Goal: Task Accomplishment & Management: Manage account settings

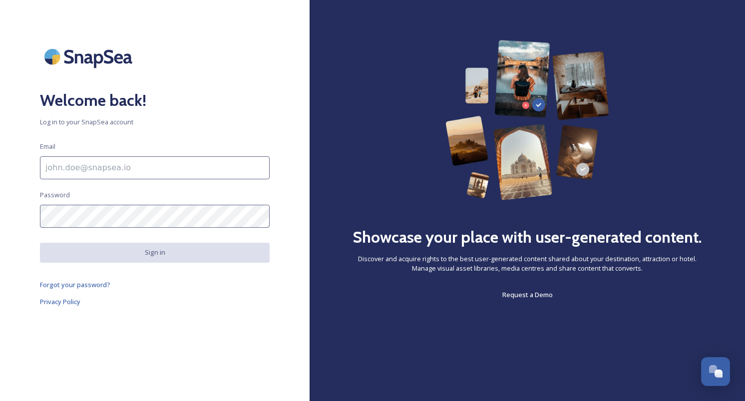
click at [160, 176] on input at bounding box center [155, 167] width 230 height 23
type input "adham@snapsea.io"
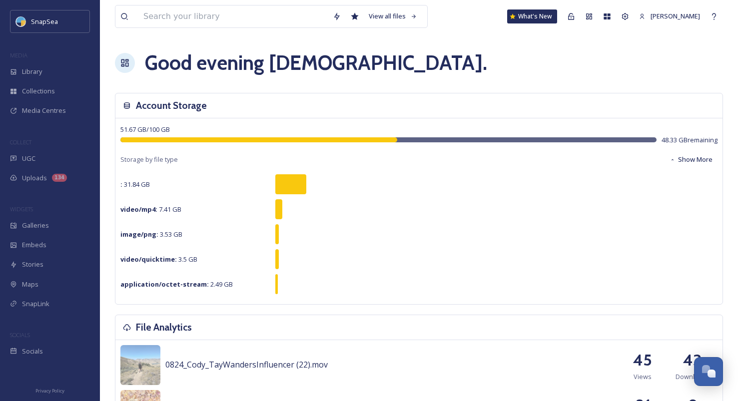
click at [320, 59] on h1 "Good evening Adham ." at bounding box center [316, 63] width 342 height 30
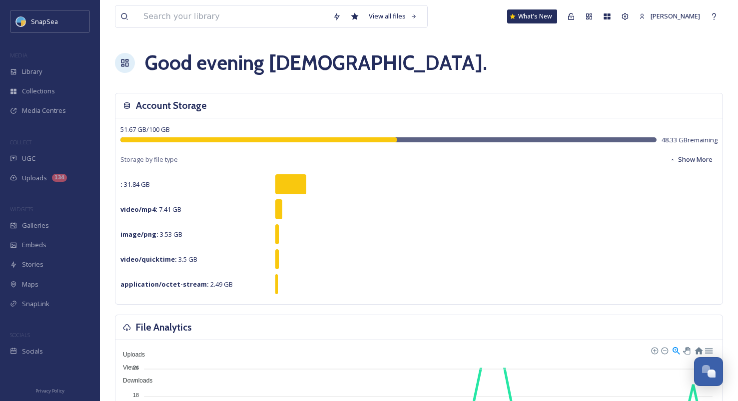
click at [490, 76] on div "Good evening Adham ." at bounding box center [419, 63] width 608 height 30
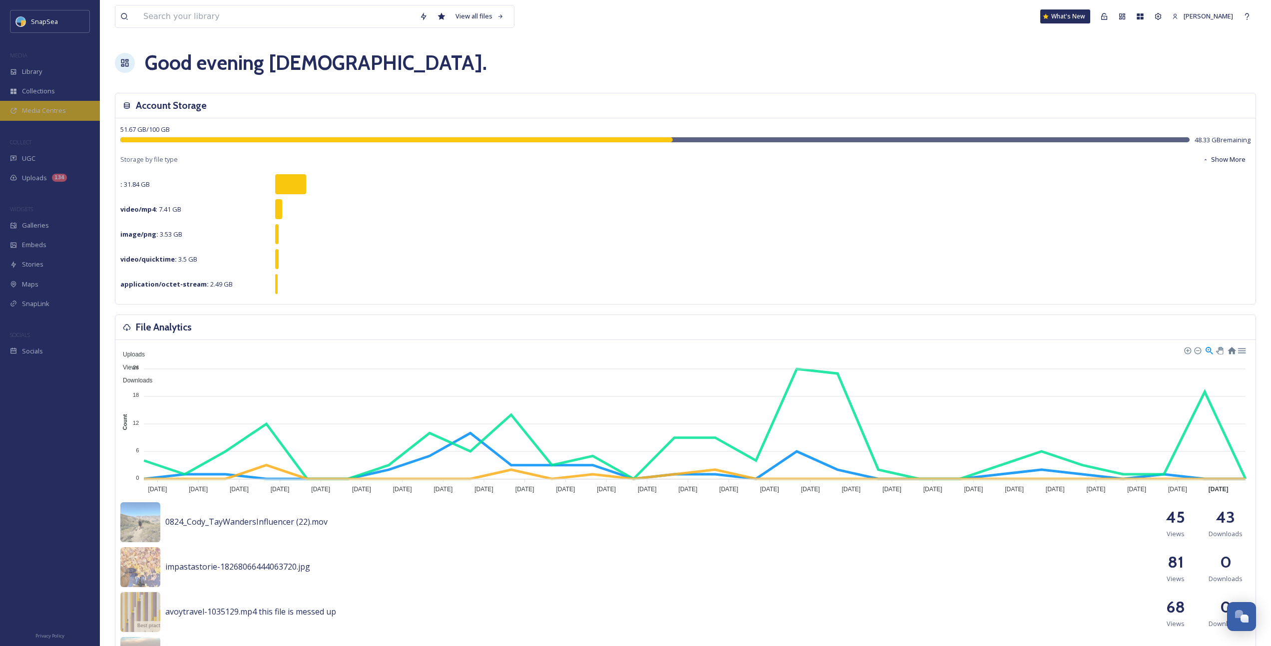
click at [64, 110] on span "Media Centres" at bounding box center [44, 110] width 44 height 9
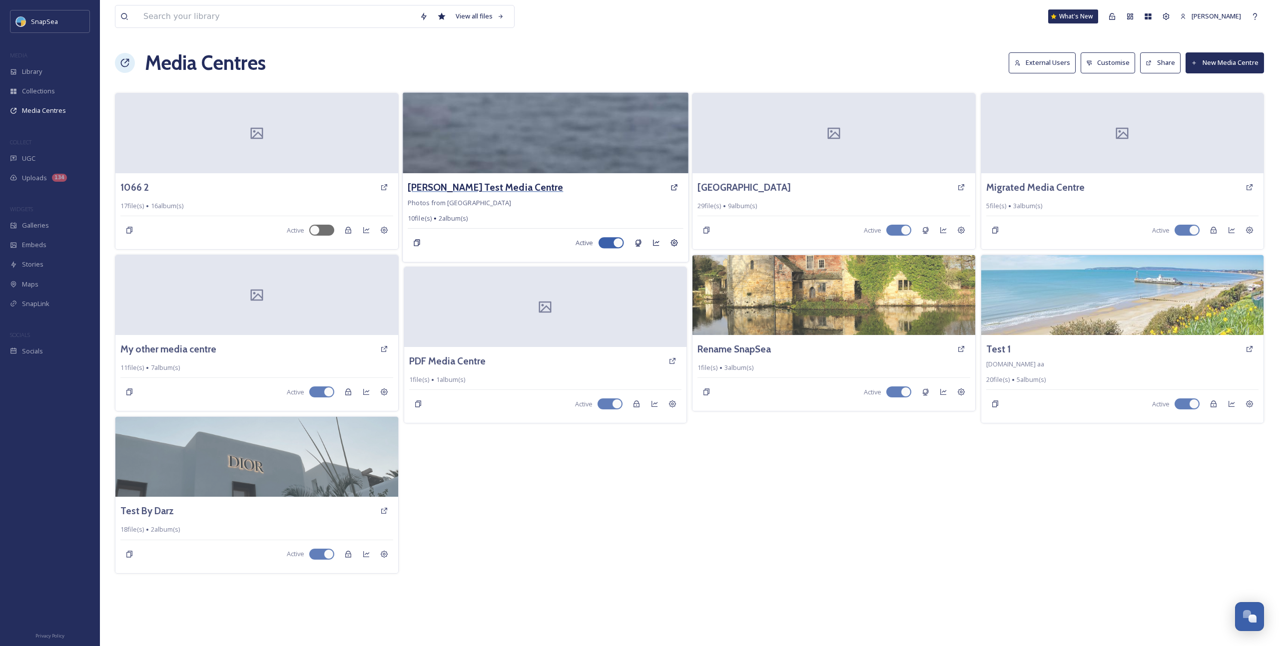
click at [488, 186] on h3 "[PERSON_NAME] Test Media Centre" at bounding box center [485, 187] width 155 height 14
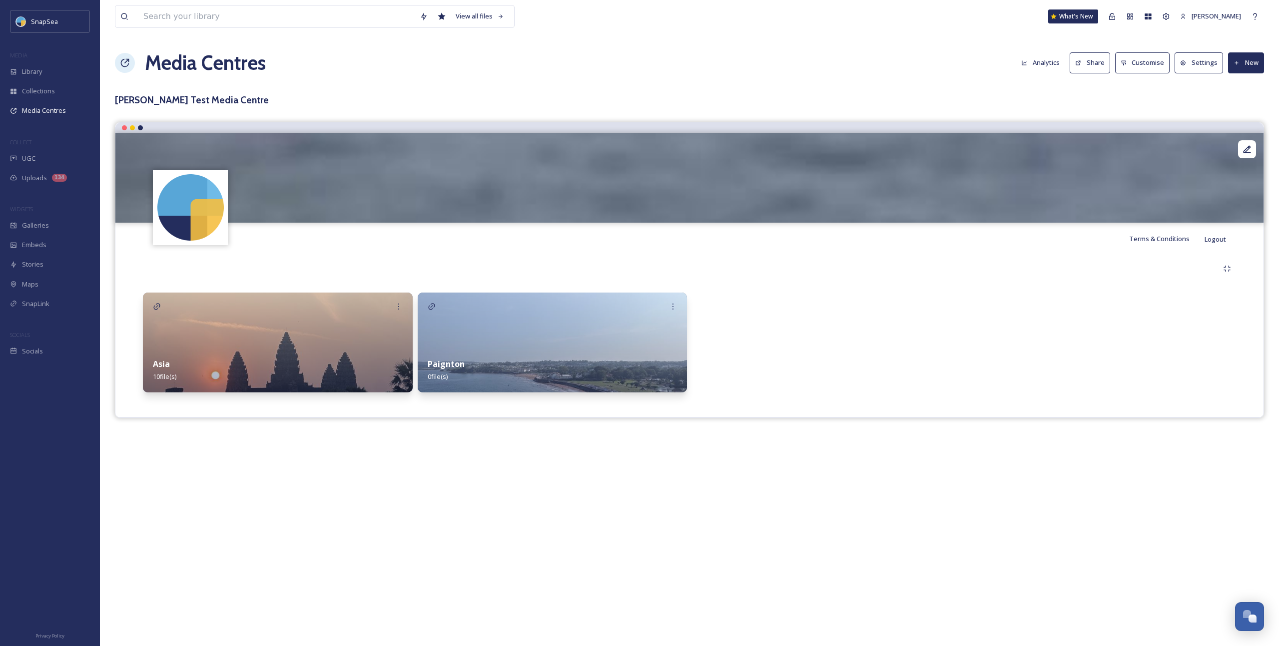
click at [755, 69] on button "Customise" at bounding box center [1142, 62] width 55 height 20
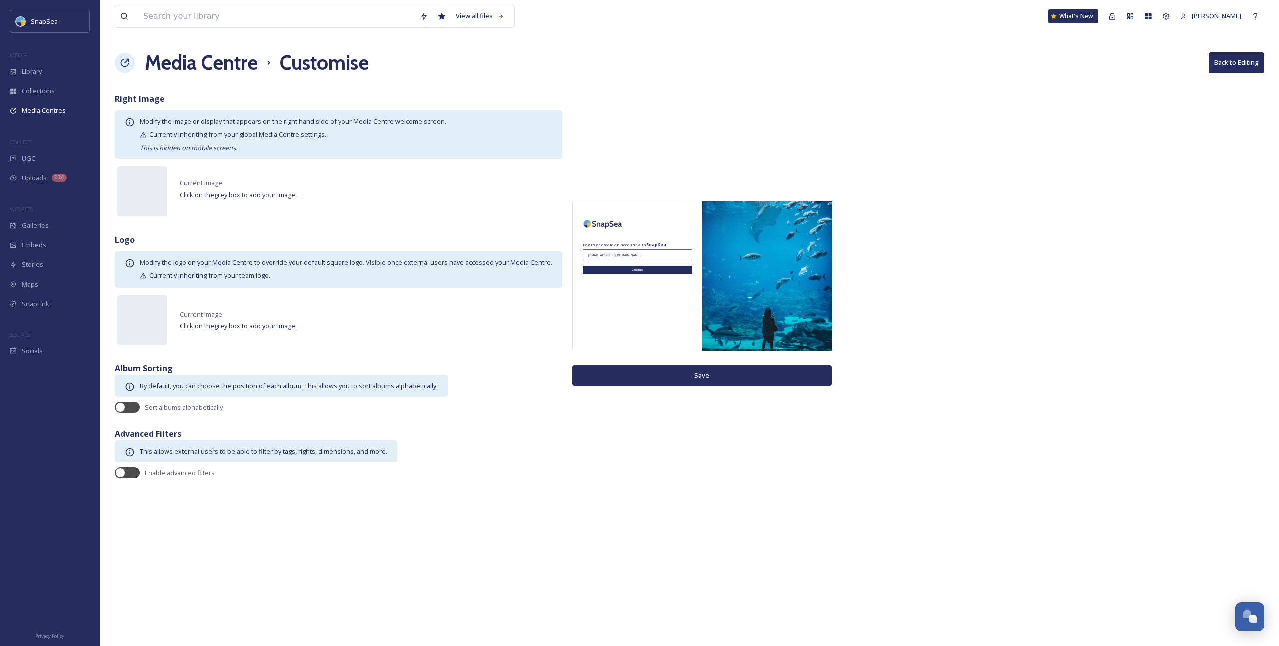
click at [202, 73] on h1 "Media Centre" at bounding box center [201, 63] width 113 height 30
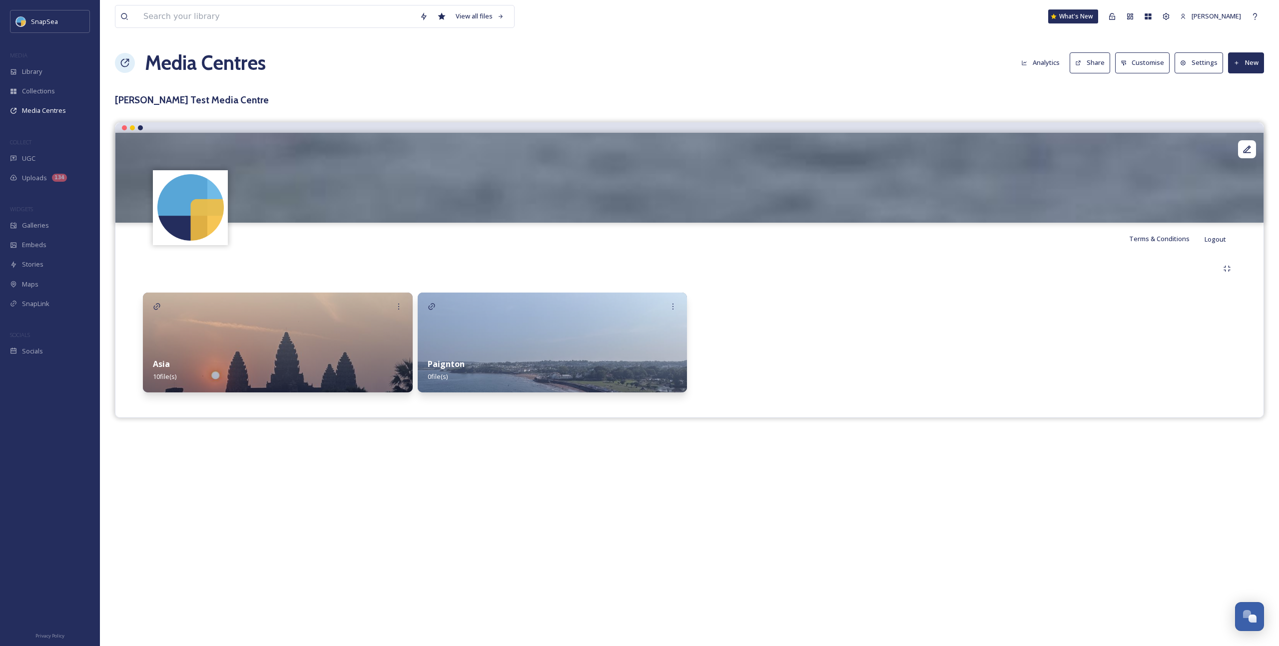
click at [161, 365] on strong "Asia" at bounding box center [161, 364] width 17 height 11
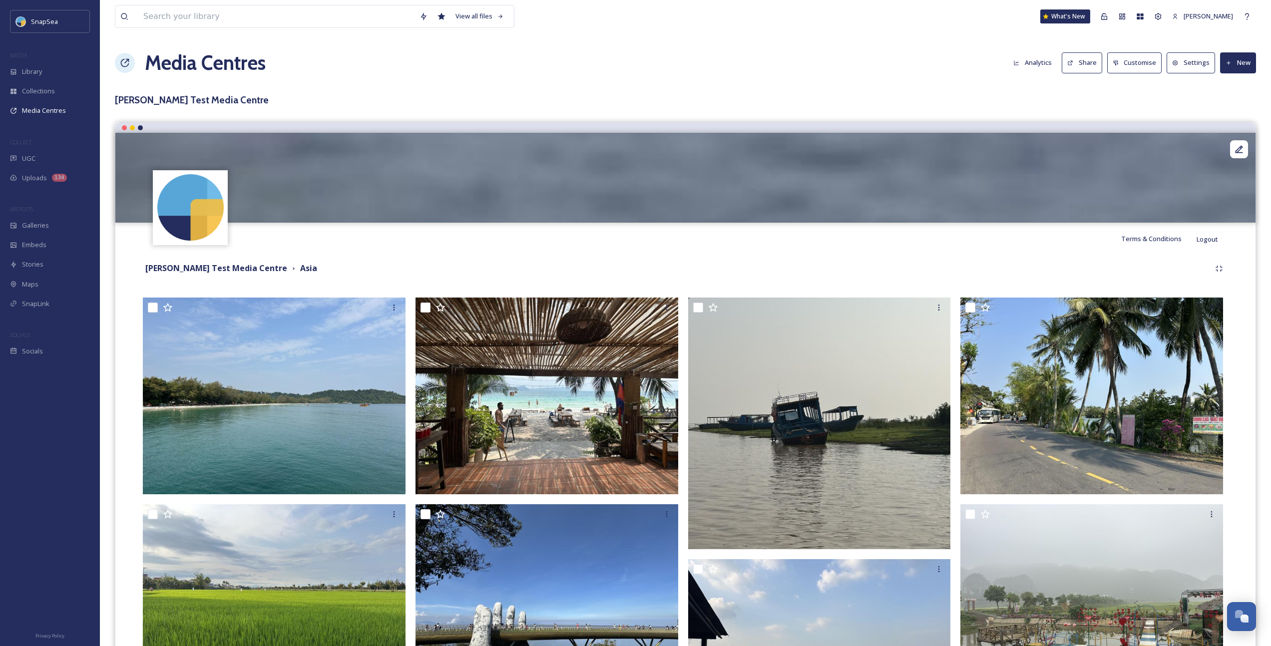
click at [755, 68] on button "Share" at bounding box center [1082, 62] width 40 height 20
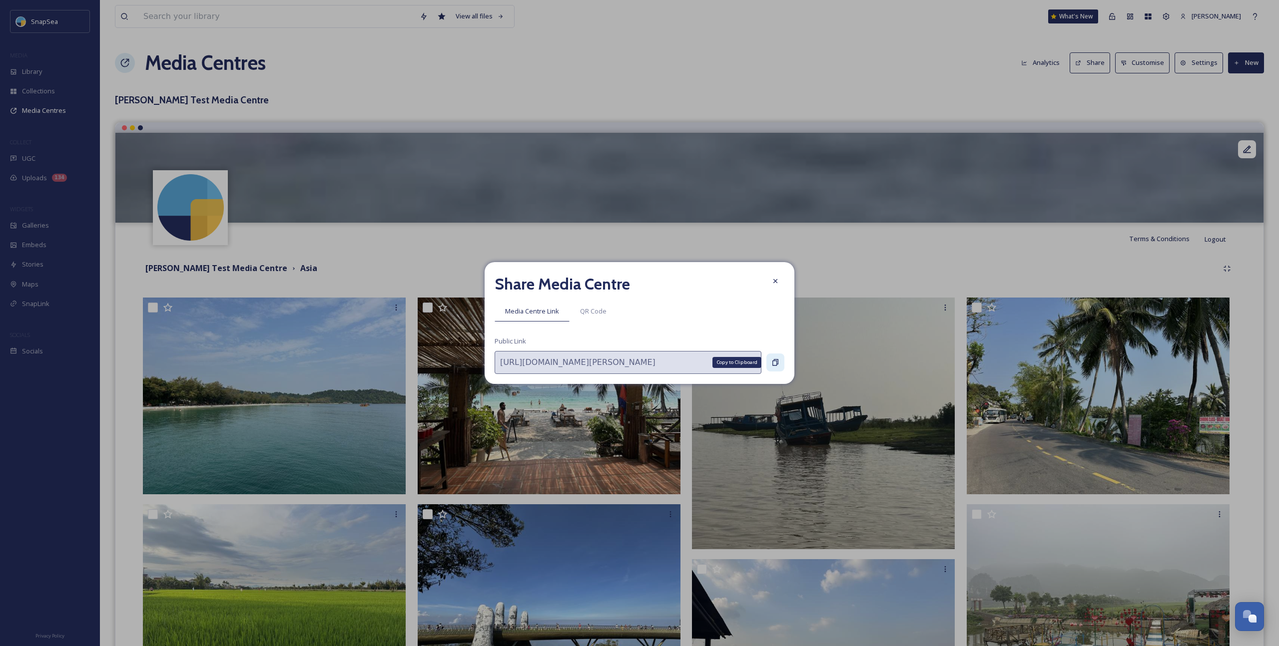
click at [755, 364] on icon at bounding box center [775, 363] width 6 height 6
drag, startPoint x: 771, startPoint y: 279, endPoint x: 714, endPoint y: 260, distance: 60.7
click at [755, 279] on icon at bounding box center [775, 281] width 8 height 8
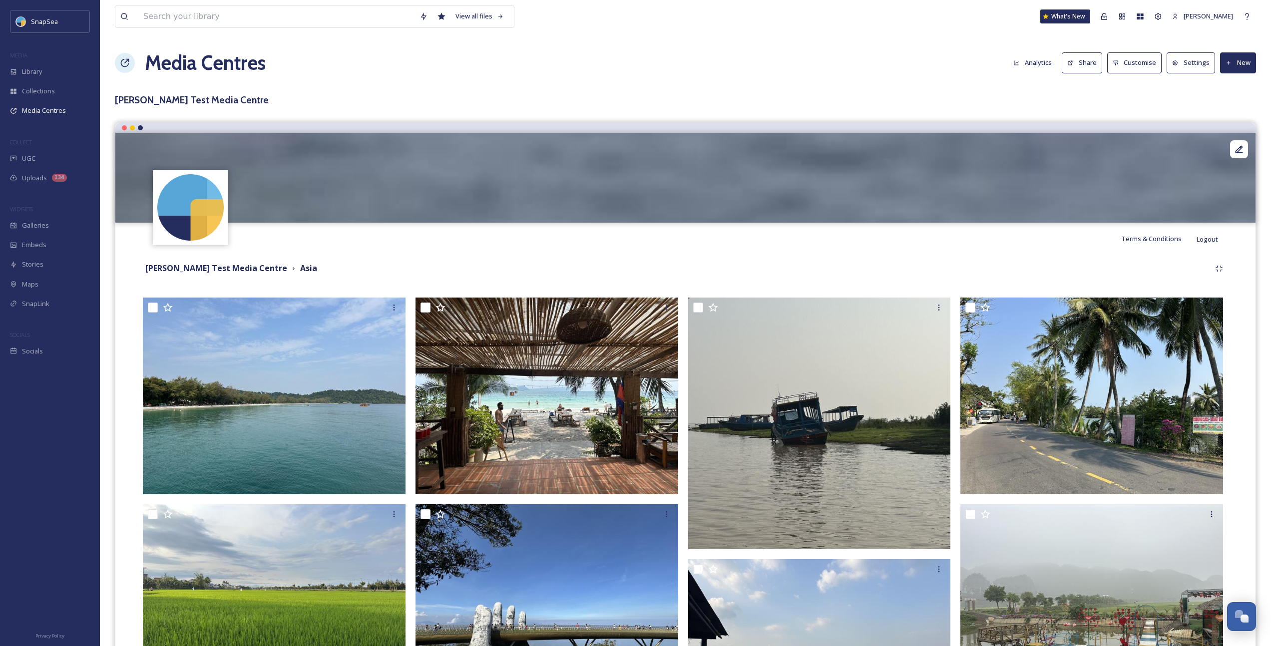
click at [755, 62] on button "Customise" at bounding box center [1135, 62] width 55 height 20
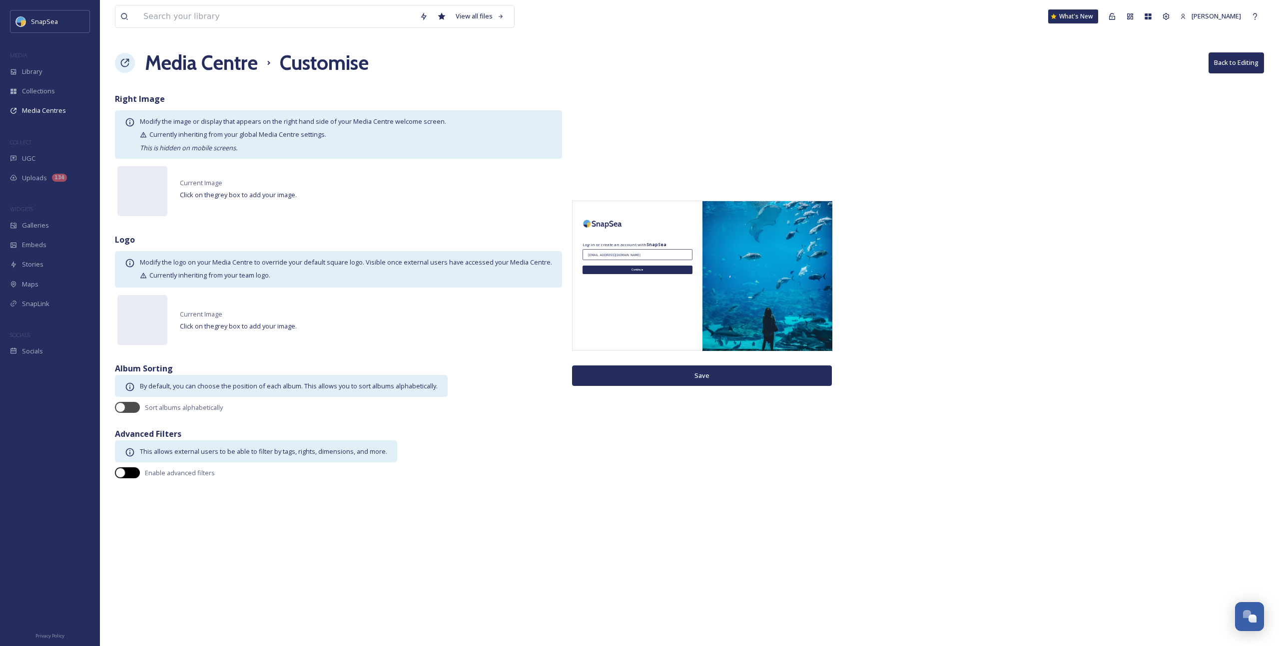
click at [131, 411] on div at bounding box center [127, 473] width 25 height 11
click at [687, 368] on button "Save" at bounding box center [702, 376] width 260 height 20
click at [134, 411] on div at bounding box center [134, 473] width 10 height 10
checkbox input "false"
click at [704, 378] on button "Save" at bounding box center [702, 376] width 260 height 20
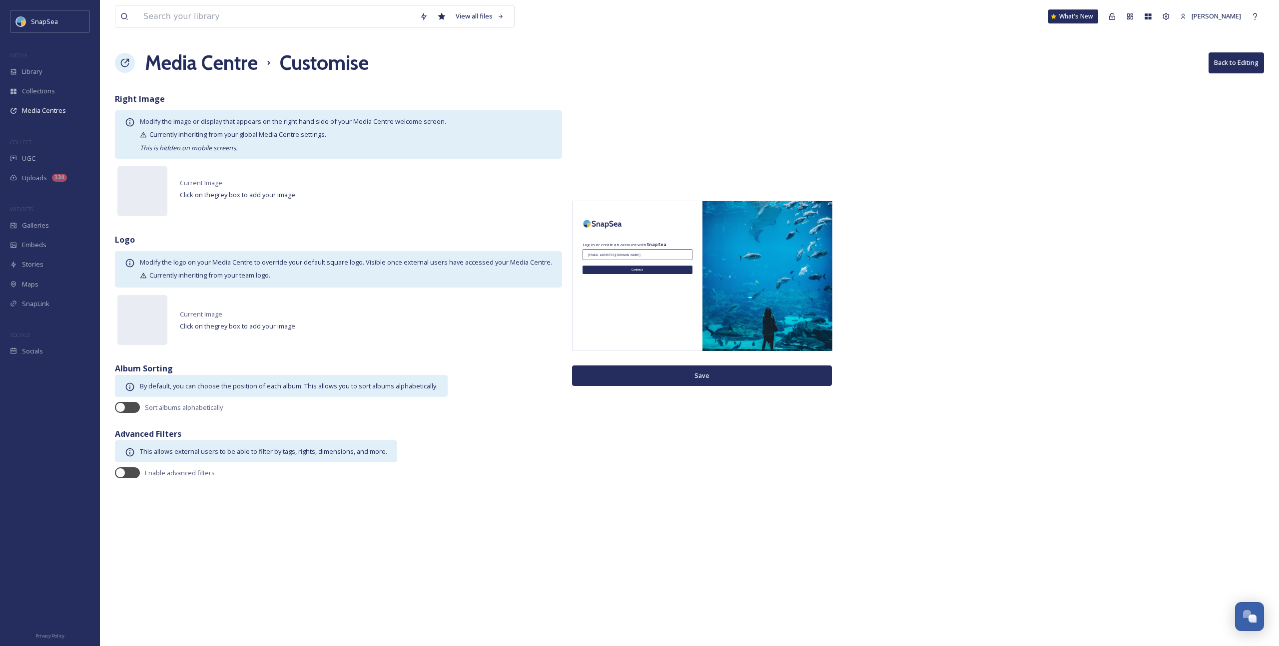
click at [440, 69] on div "Media Centre Customise Back to Editing" at bounding box center [689, 63] width 1149 height 30
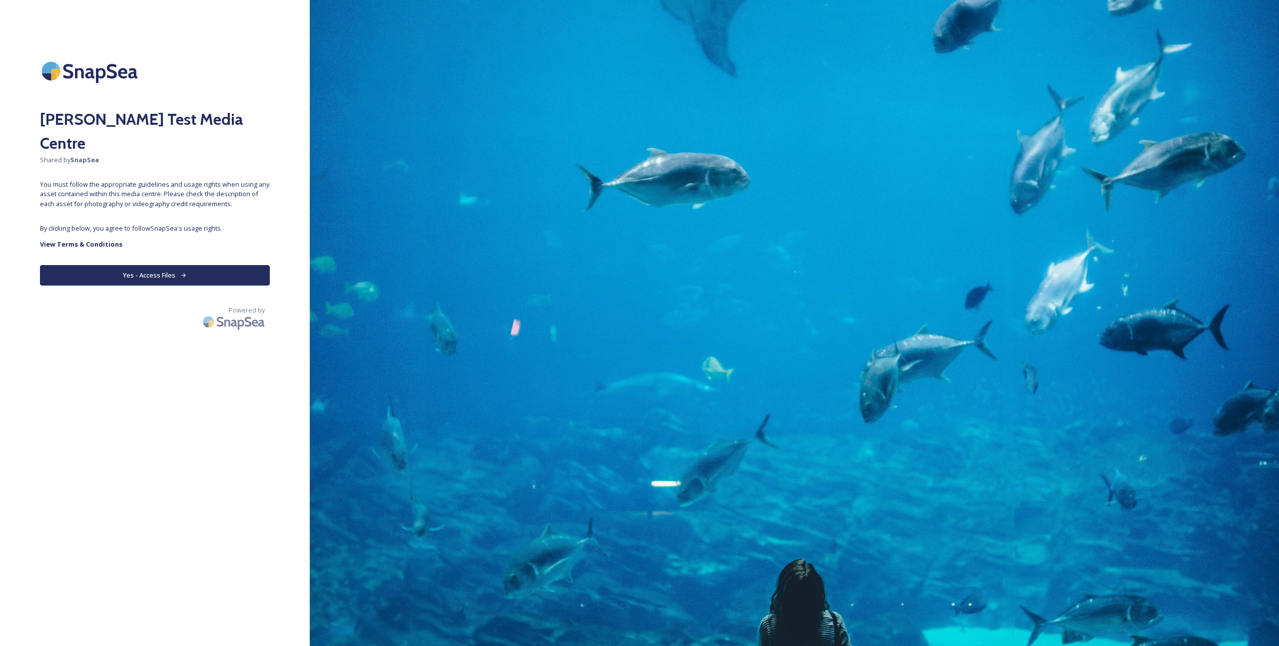
click at [144, 265] on button "Yes - Access Files" at bounding box center [155, 275] width 230 height 20
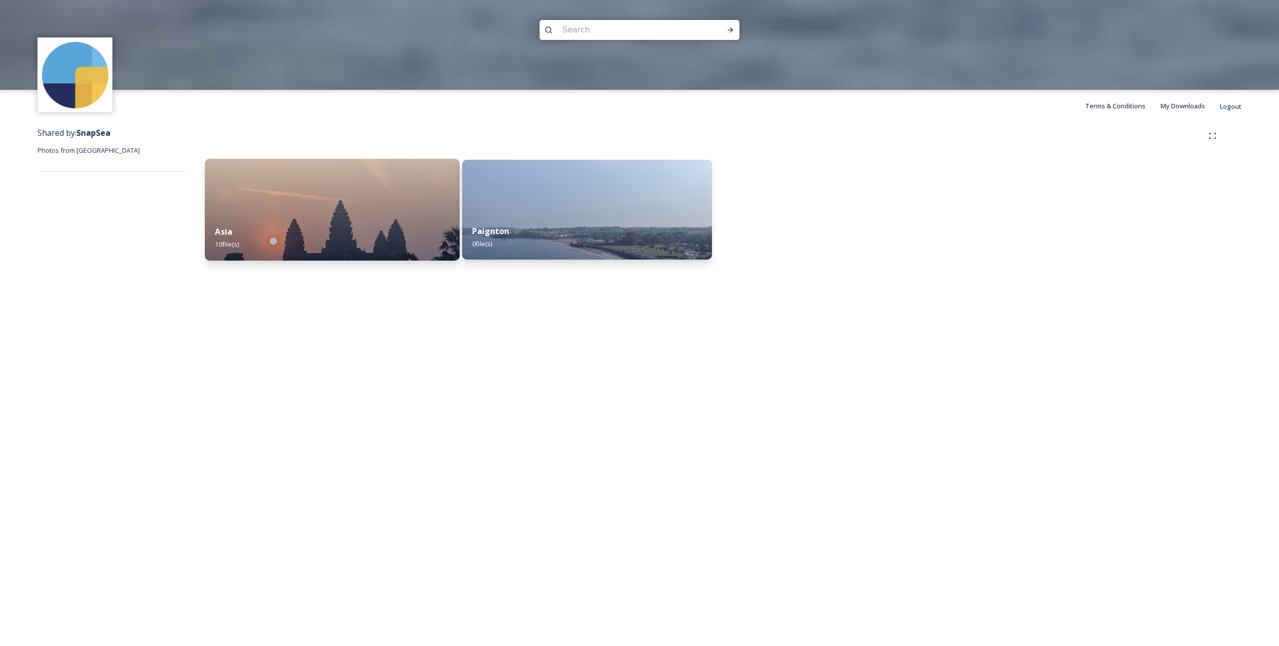
click at [229, 230] on strong "Asia" at bounding box center [223, 231] width 17 height 11
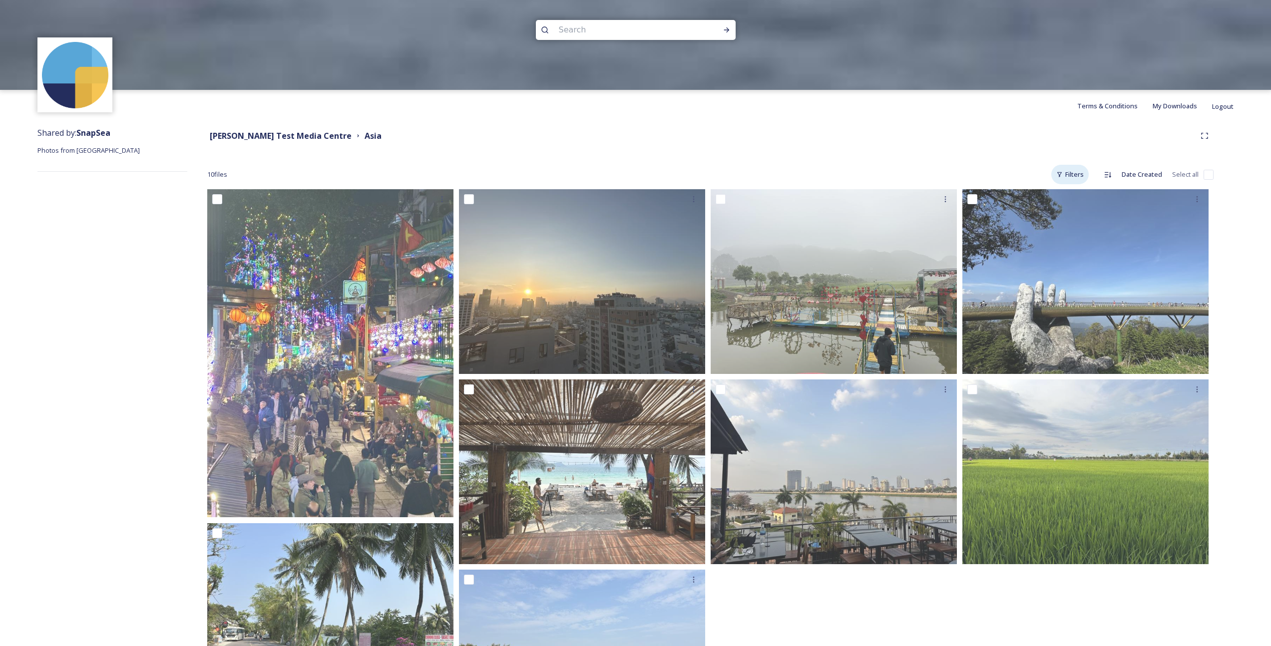
click at [1074, 169] on div "Filters" at bounding box center [1070, 174] width 37 height 19
click at [1056, 194] on div "Orientation" at bounding box center [1039, 196] width 100 height 19
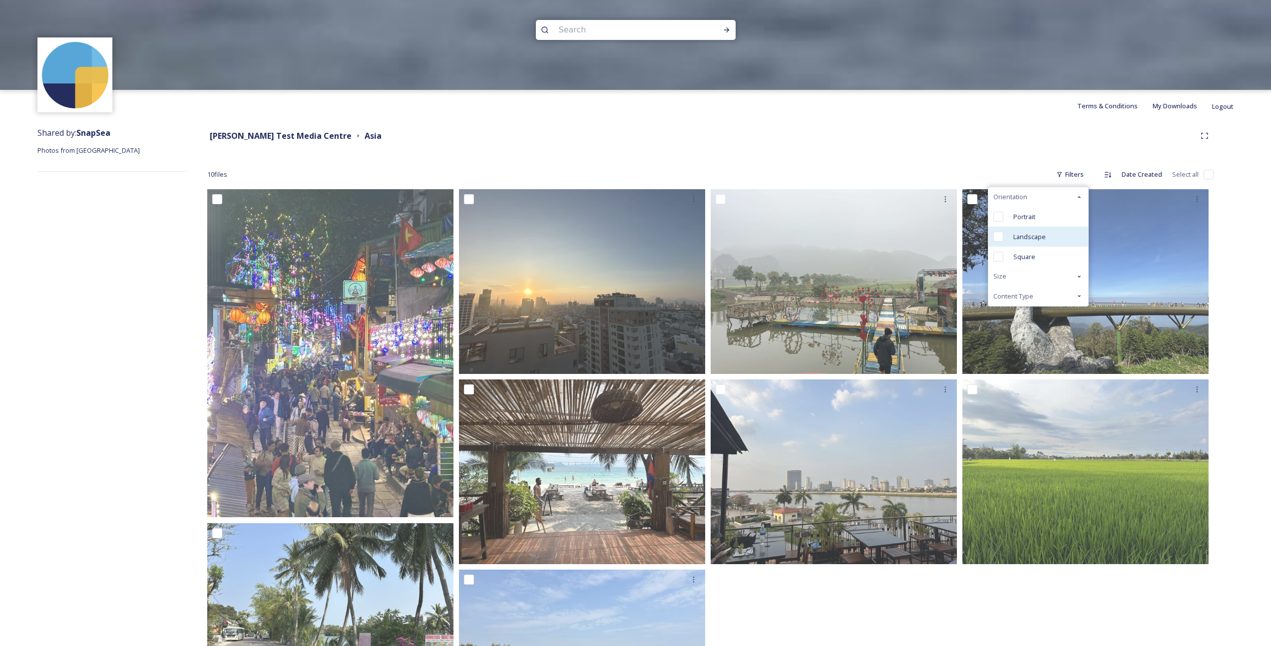
click at [1033, 234] on span "Landscape" at bounding box center [1030, 236] width 32 height 9
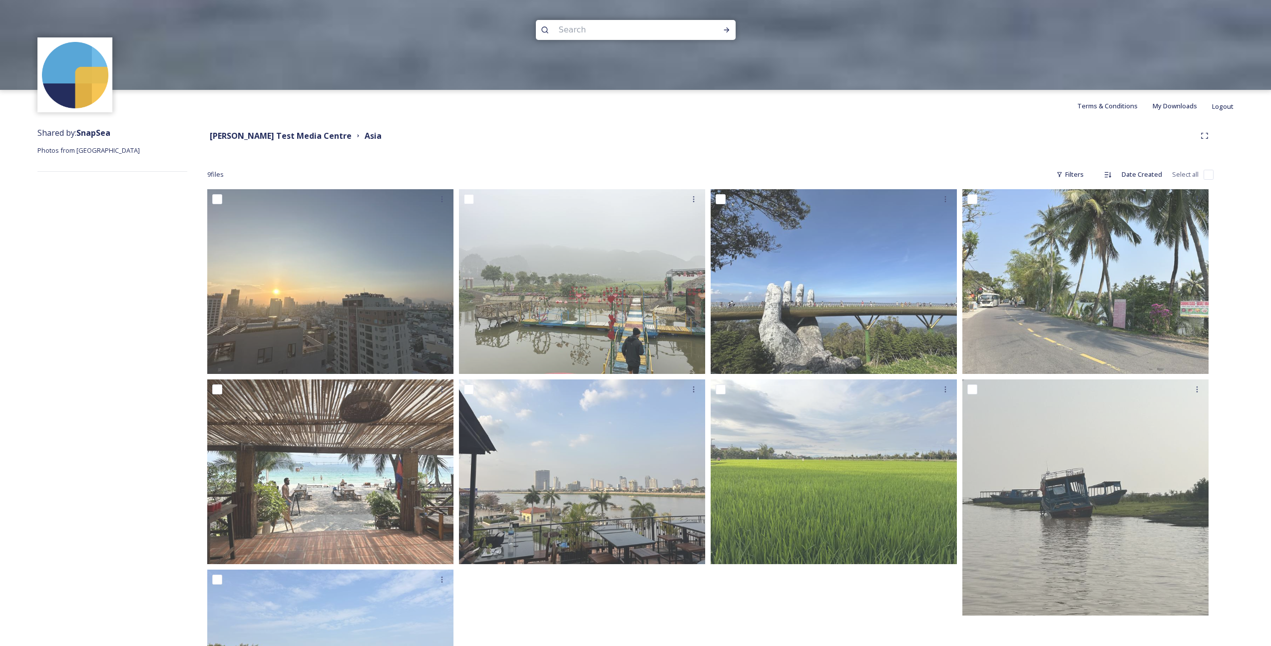
click at [710, 134] on div "[PERSON_NAME] Test Media Centre [GEOGRAPHIC_DATA]" at bounding box center [701, 136] width 989 height 12
click at [419, 84] on img at bounding box center [635, 45] width 1271 height 90
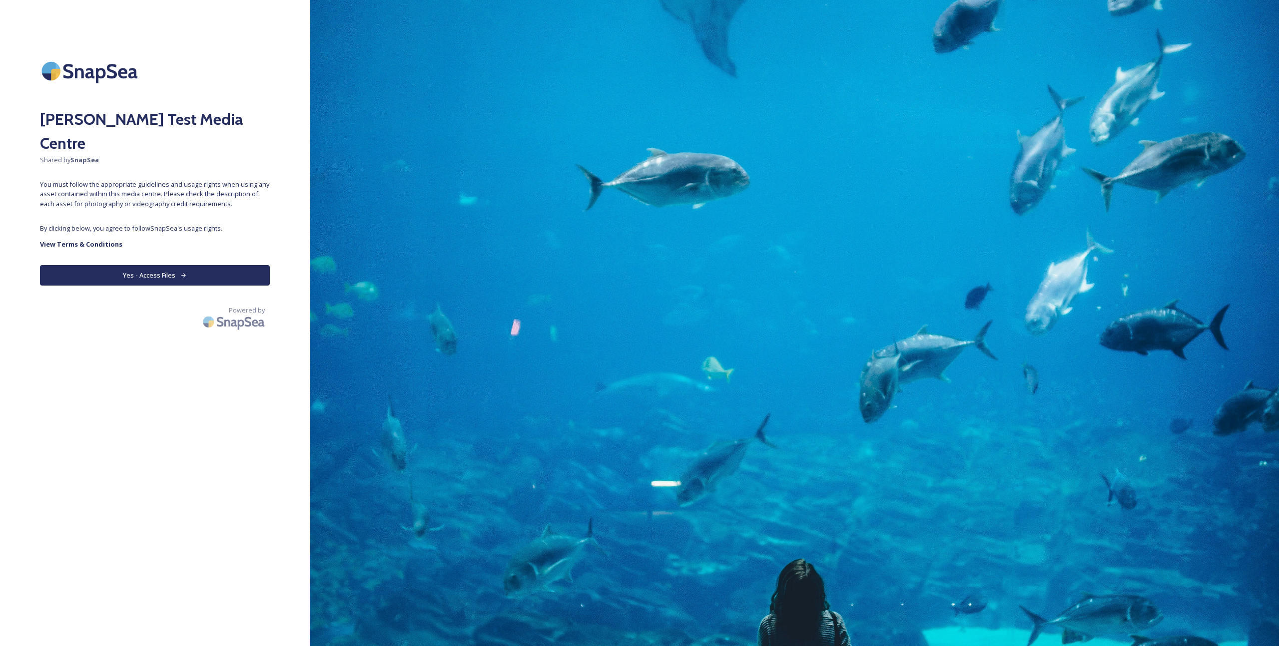
click at [169, 262] on div "[PERSON_NAME] Test Media Centre Shared by SnapSea You must follow the appropria…" at bounding box center [155, 323] width 310 height 567
click at [177, 265] on button "Yes - Access Files" at bounding box center [155, 275] width 230 height 20
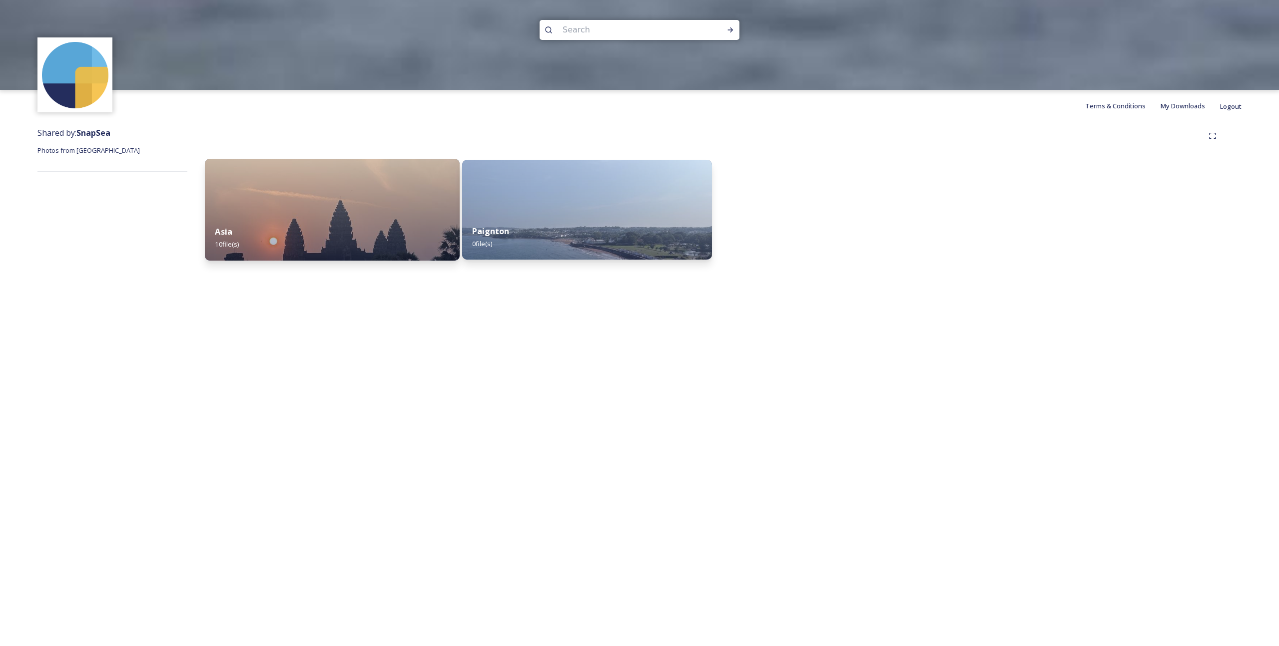
click at [220, 232] on strong "Asia" at bounding box center [223, 231] width 17 height 11
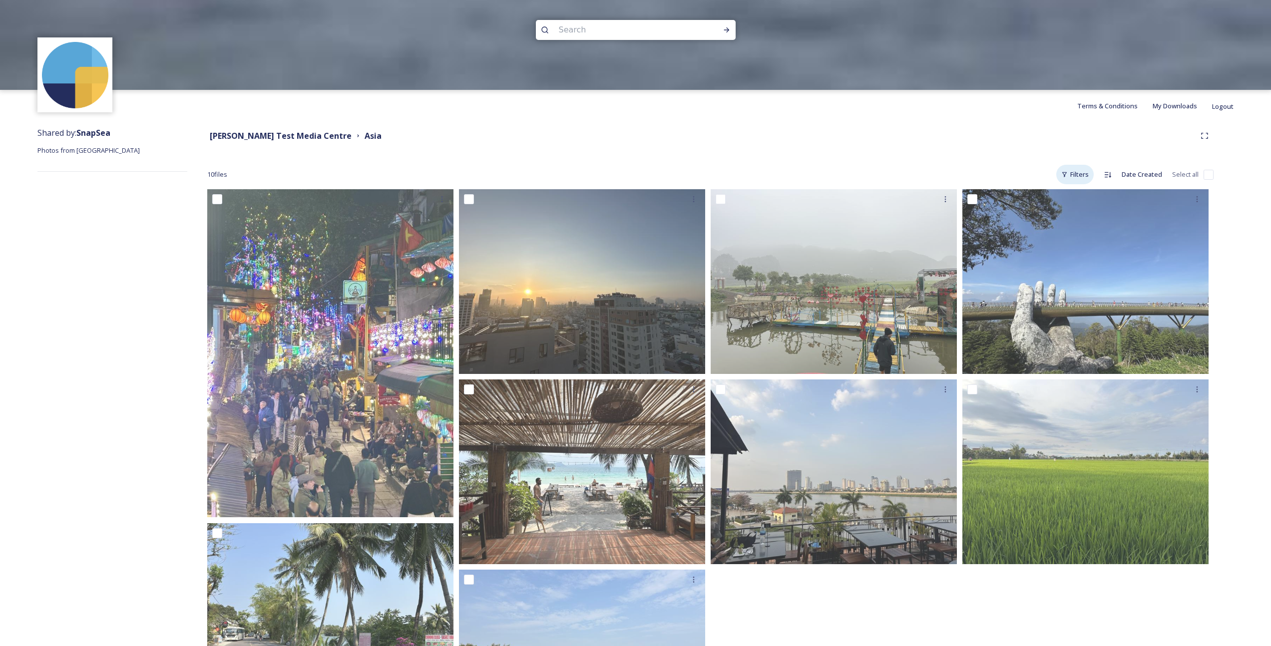
click at [1065, 179] on div "Filters" at bounding box center [1075, 174] width 37 height 19
click at [1079, 196] on span "File Type" at bounding box center [1086, 196] width 26 height 9
click at [1046, 200] on div "Image" at bounding box center [1043, 195] width 74 height 20
checkbox input "true"
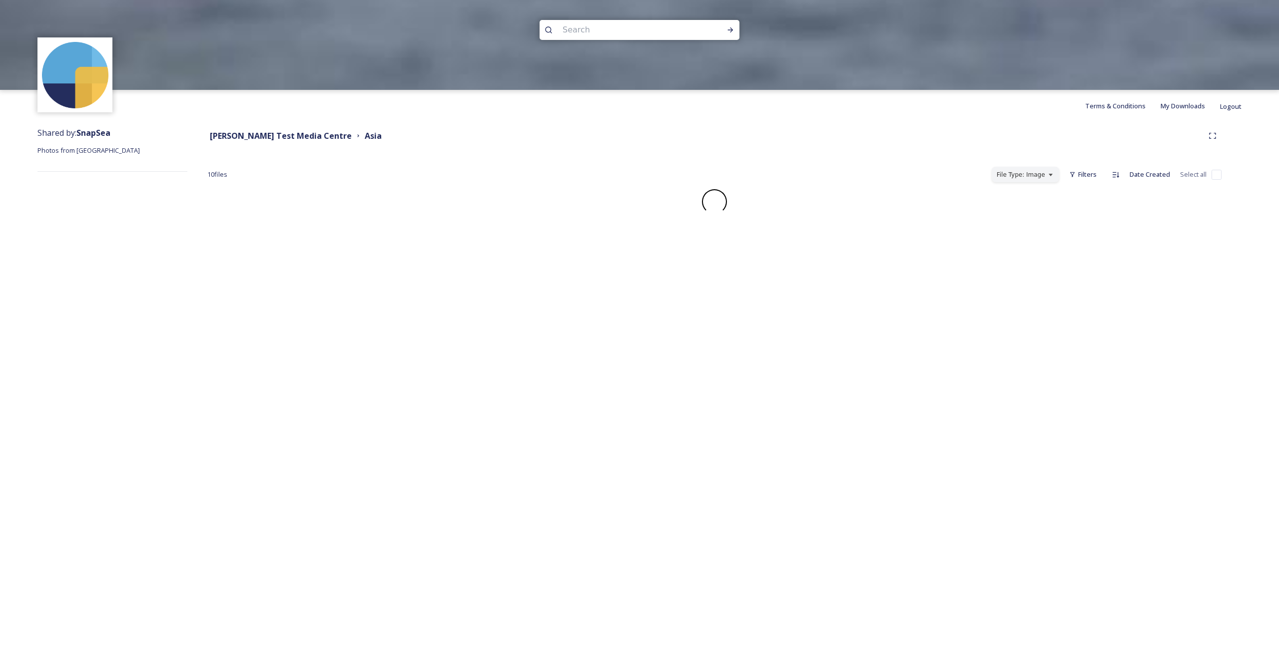
click at [873, 143] on div "[PERSON_NAME] Test Media Centre [GEOGRAPHIC_DATA]" at bounding box center [714, 136] width 1014 height 18
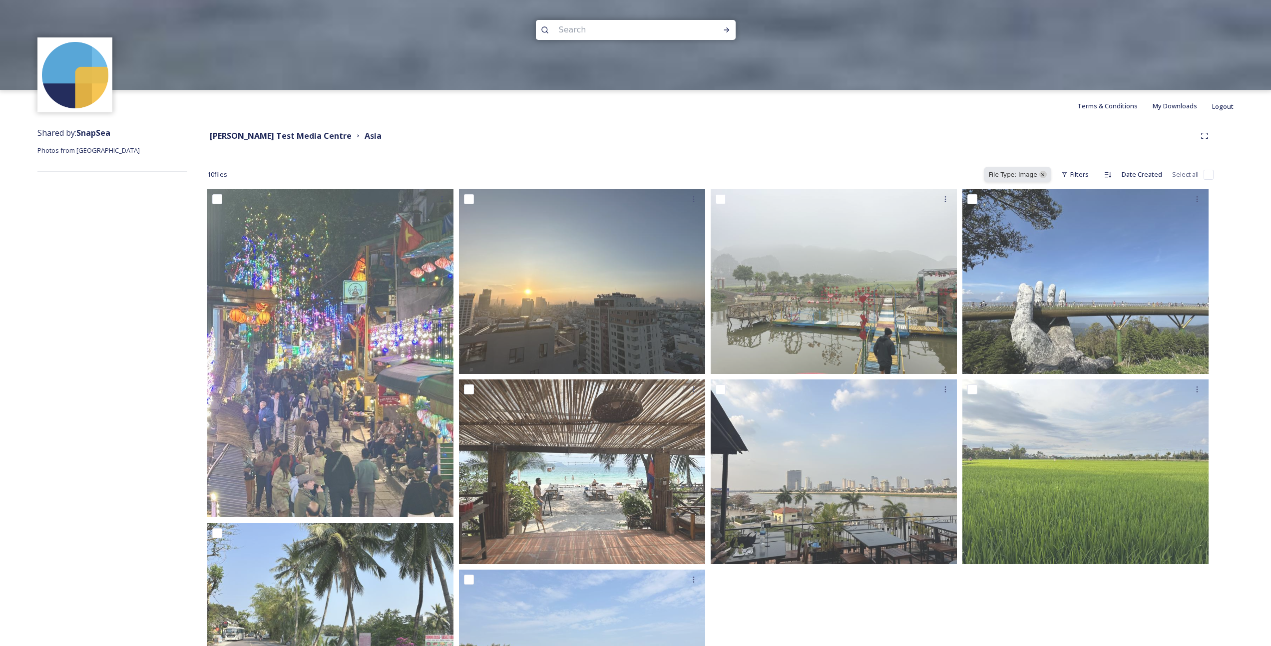
click at [1046, 174] on icon at bounding box center [1043, 175] width 6 height 6
click at [1064, 172] on icon at bounding box center [1065, 174] width 4 height 5
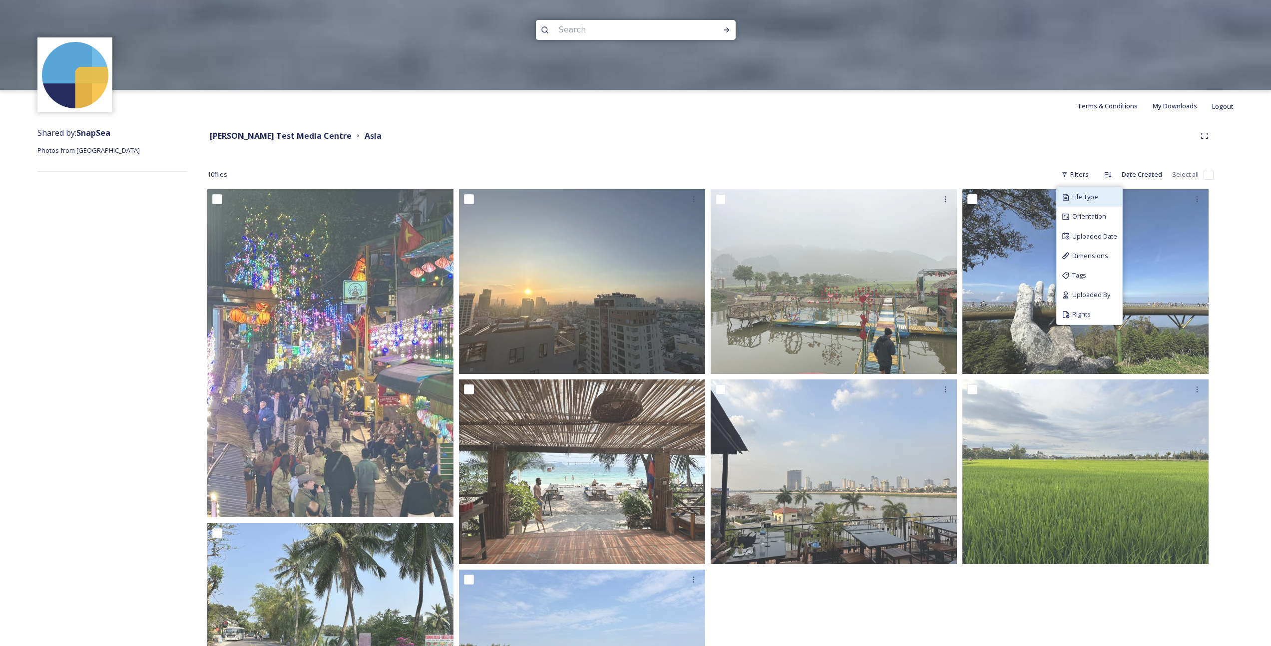
click at [1081, 197] on span "File Type" at bounding box center [1086, 196] width 26 height 9
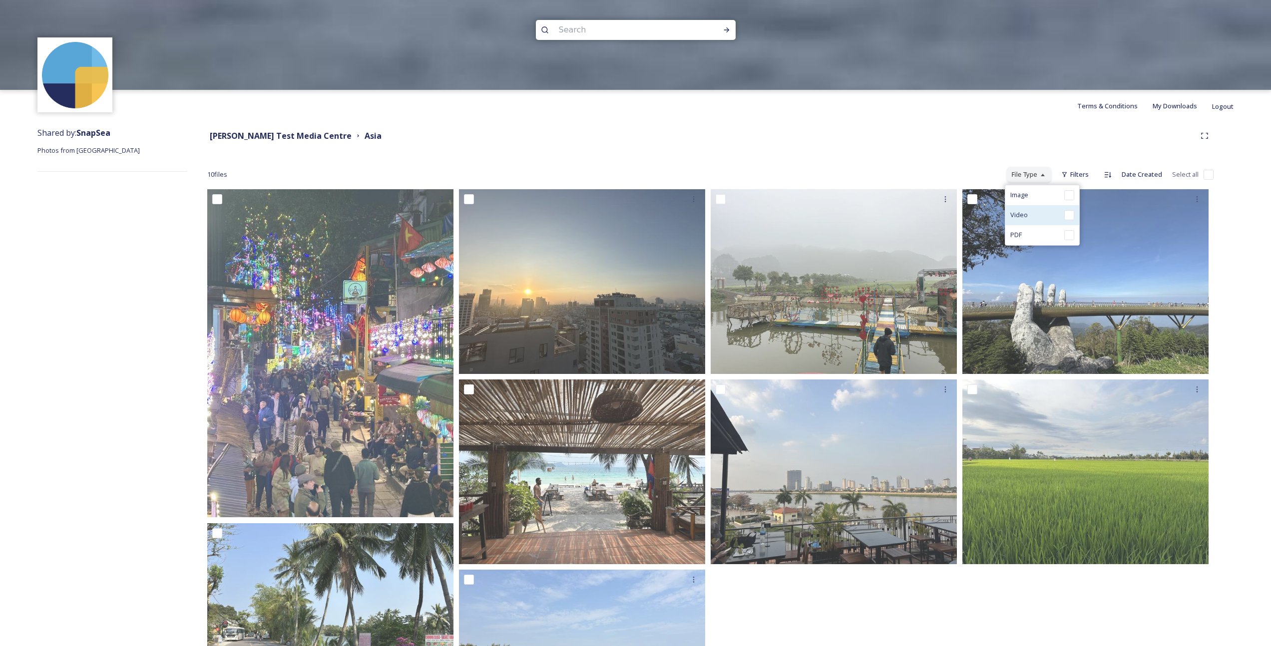
click at [1067, 210] on input "checkbox" at bounding box center [1070, 215] width 10 height 10
checkbox input "true"
click at [919, 141] on div "[PERSON_NAME] Test Media Centre [GEOGRAPHIC_DATA]" at bounding box center [701, 136] width 989 height 12
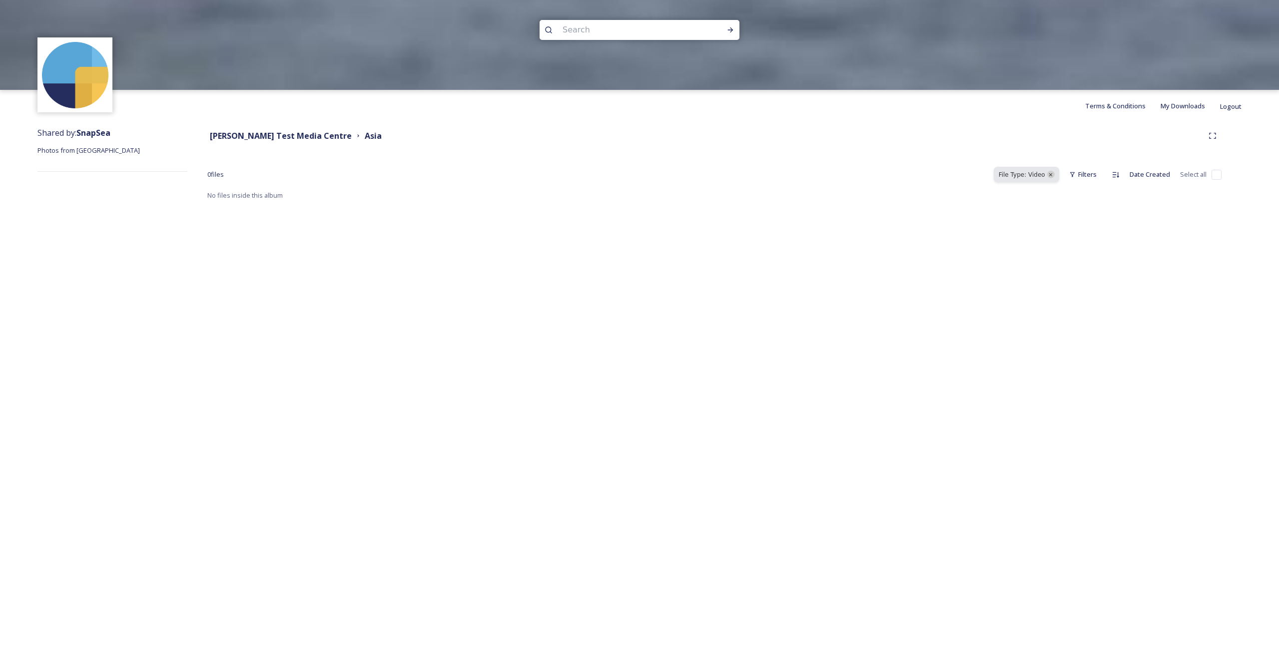
click at [1052, 172] on icon at bounding box center [1051, 175] width 6 height 6
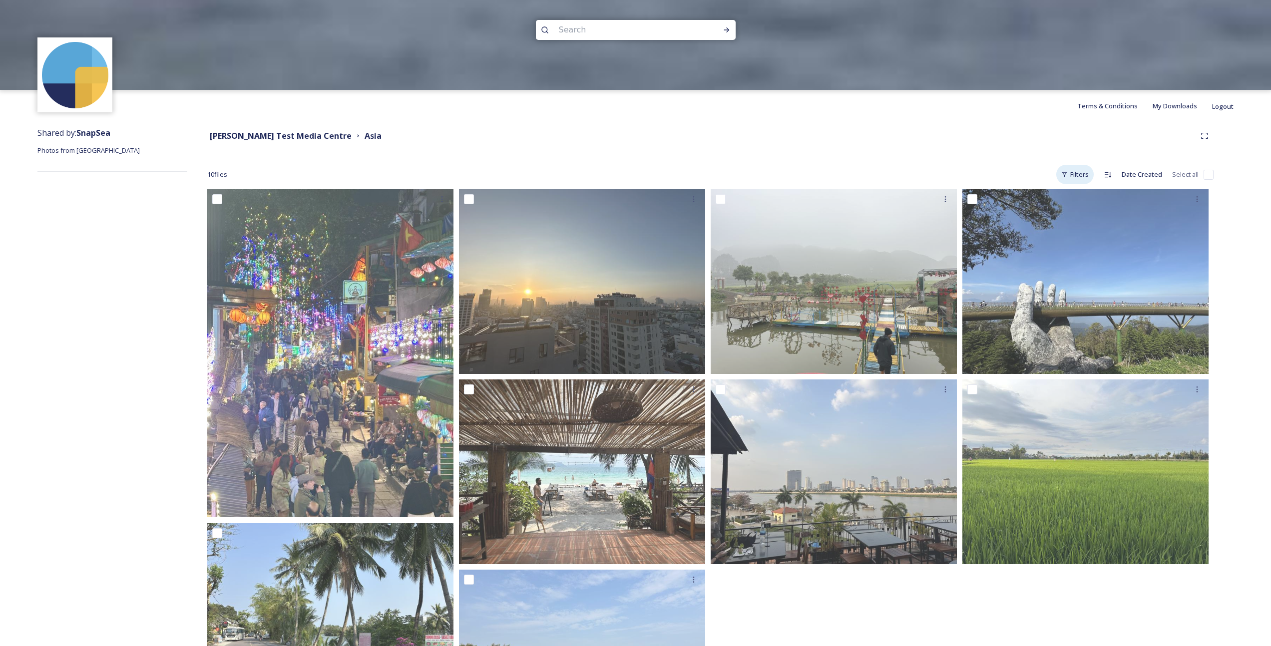
click at [1065, 175] on icon at bounding box center [1065, 174] width 6 height 6
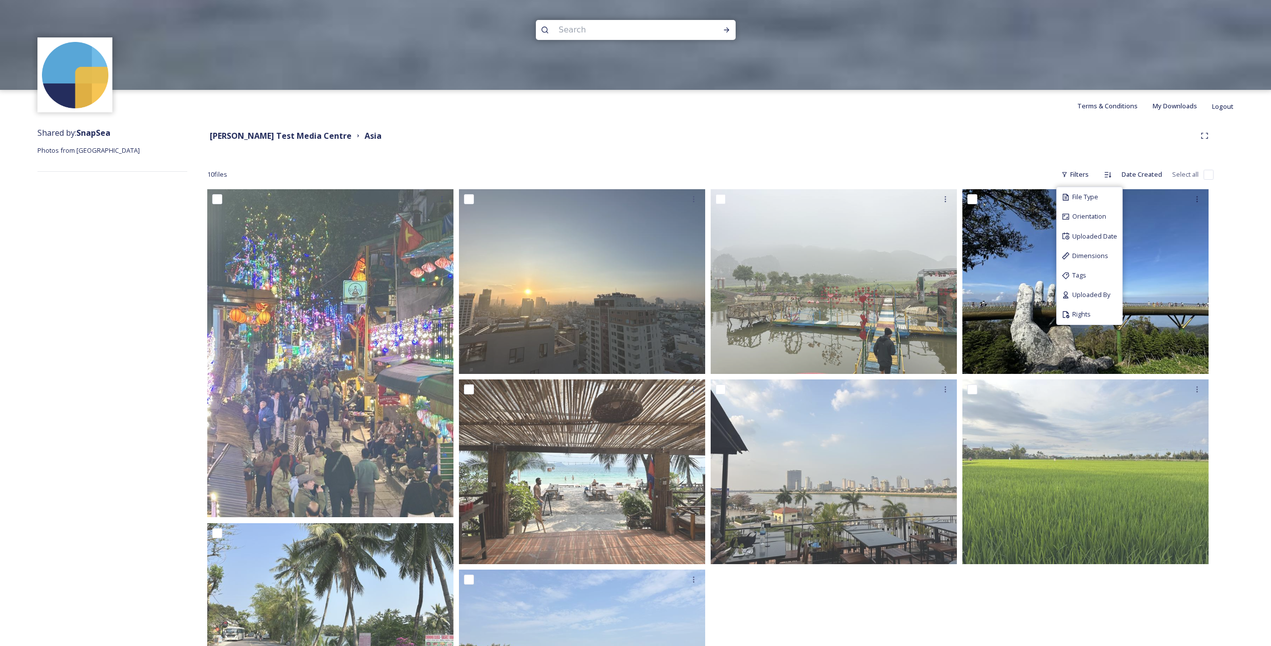
click at [1085, 192] on span "File Type" at bounding box center [1086, 196] width 26 height 9
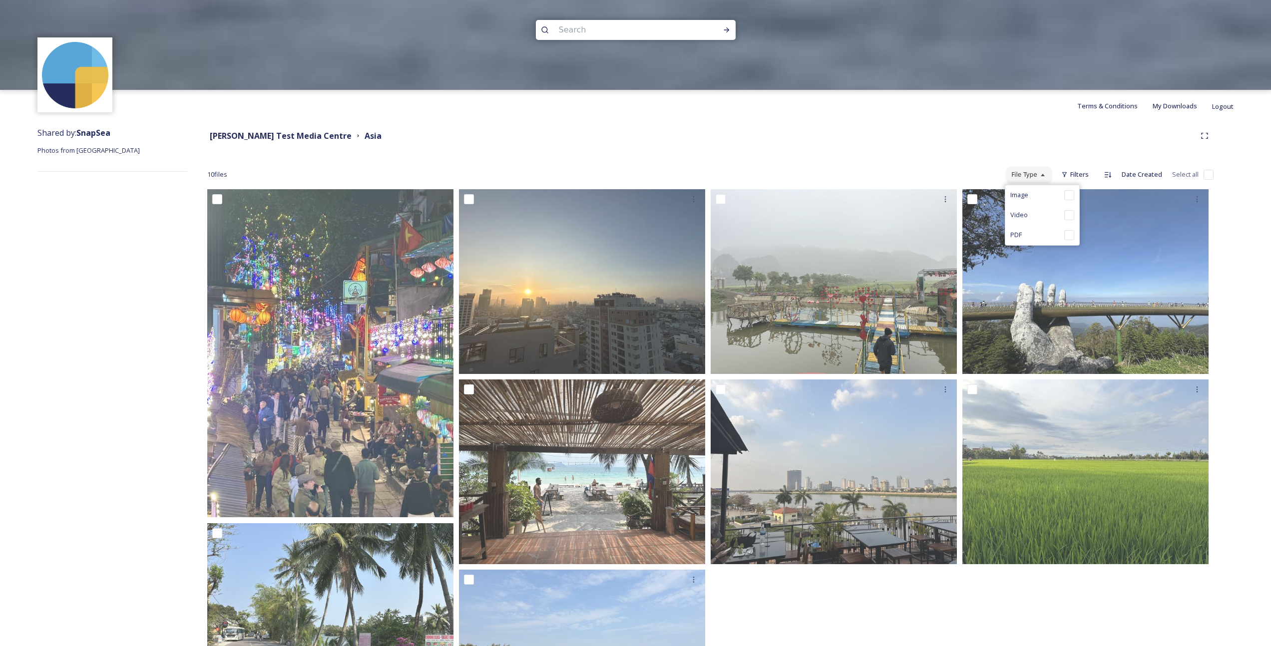
click at [1065, 141] on div "[PERSON_NAME] Test Media Centre [GEOGRAPHIC_DATA]" at bounding box center [701, 136] width 989 height 12
click at [1073, 169] on div "Filters" at bounding box center [1075, 174] width 37 height 19
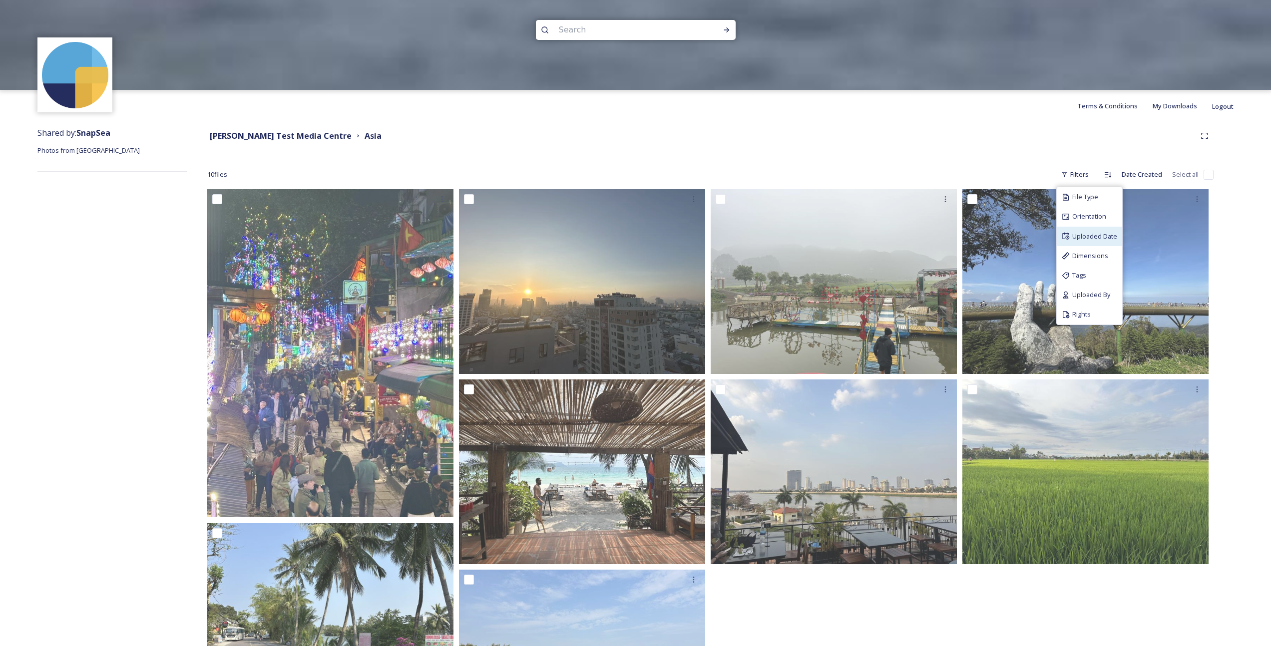
click at [1092, 236] on span "Uploaded Date" at bounding box center [1095, 236] width 45 height 9
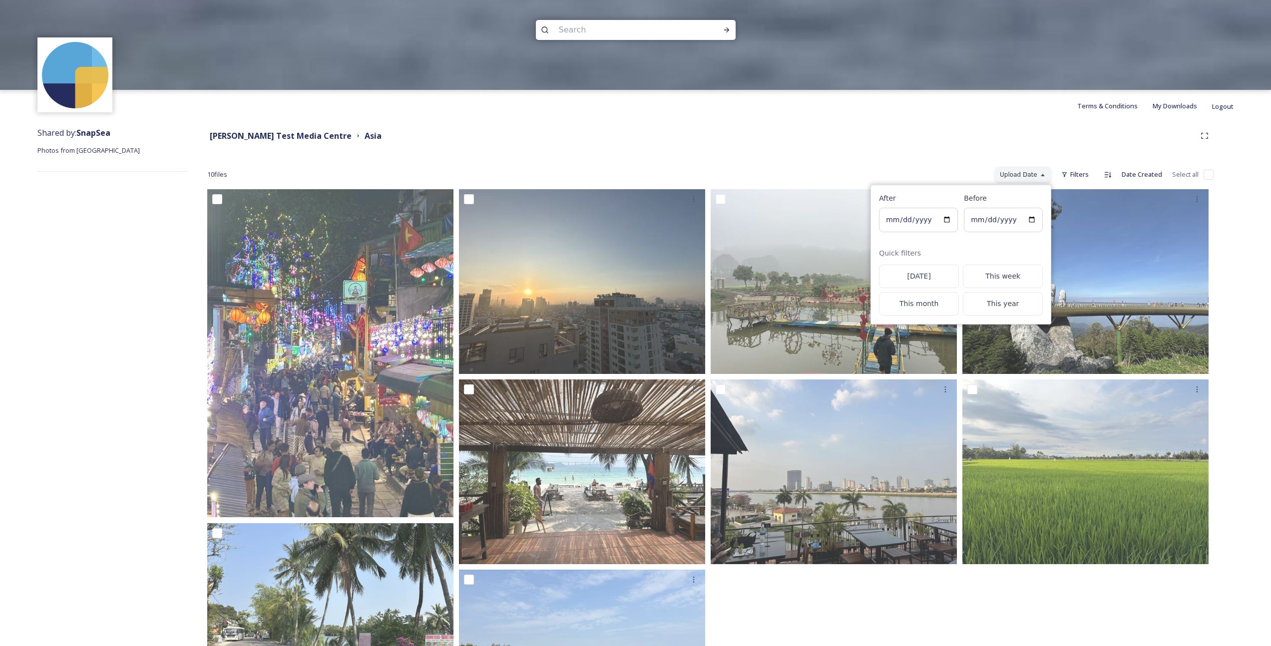
click at [1026, 134] on div "[PERSON_NAME] Test Media Centre [GEOGRAPHIC_DATA]" at bounding box center [701, 136] width 989 height 12
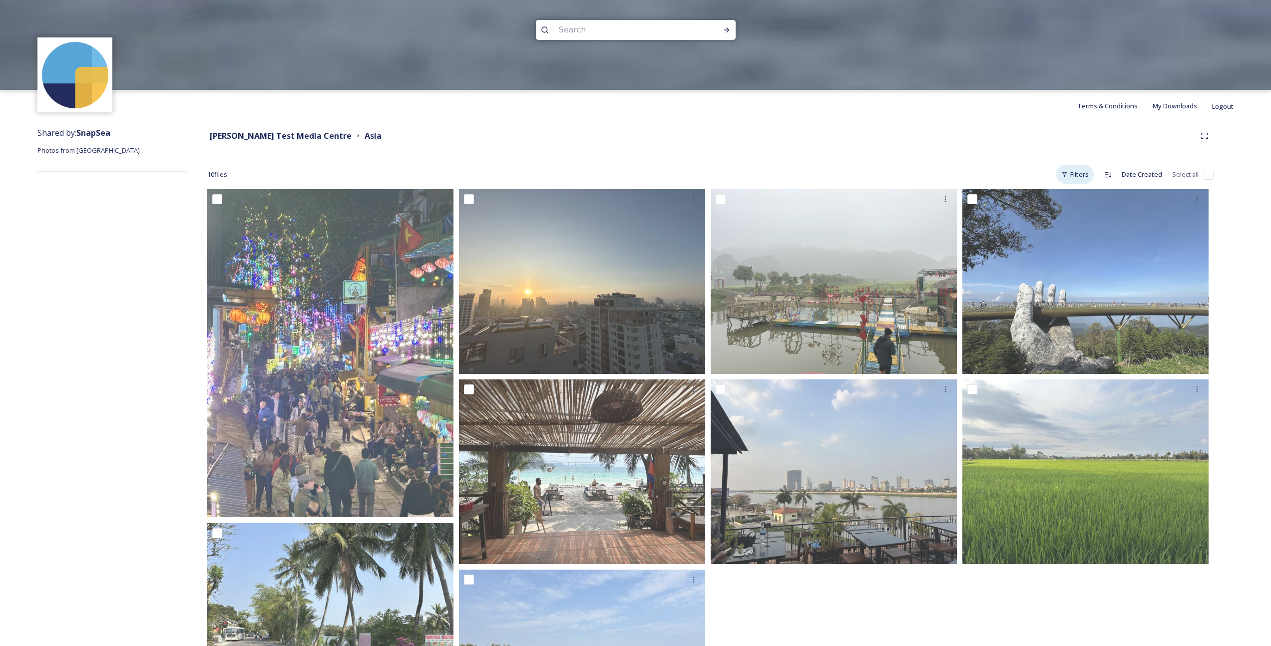
drag, startPoint x: 1057, startPoint y: 170, endPoint x: 1064, endPoint y: 179, distance: 11.7
click at [1057, 170] on div "Filters" at bounding box center [1075, 174] width 37 height 19
click at [1074, 179] on div "Filters" at bounding box center [1075, 174] width 37 height 19
click at [1088, 290] on span "Uploaded By" at bounding box center [1092, 294] width 38 height 9
click at [993, 230] on div "[PERSON_NAME]" at bounding box center [1001, 224] width 99 height 22
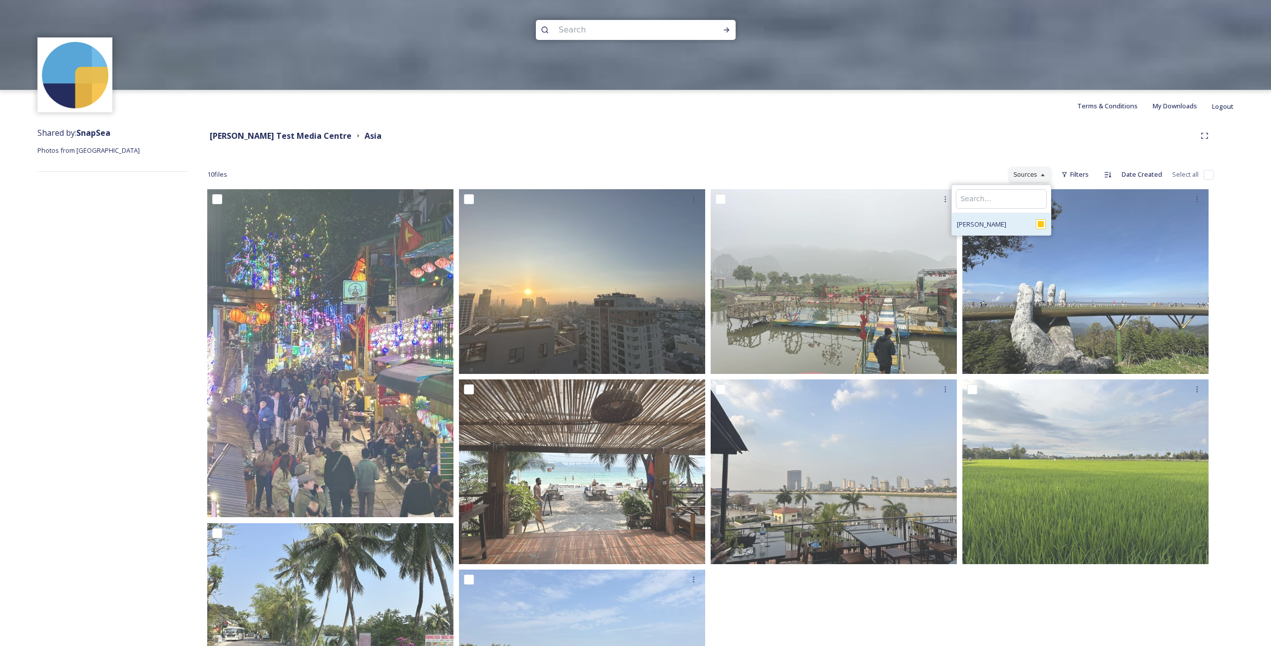
checkbox input "true"
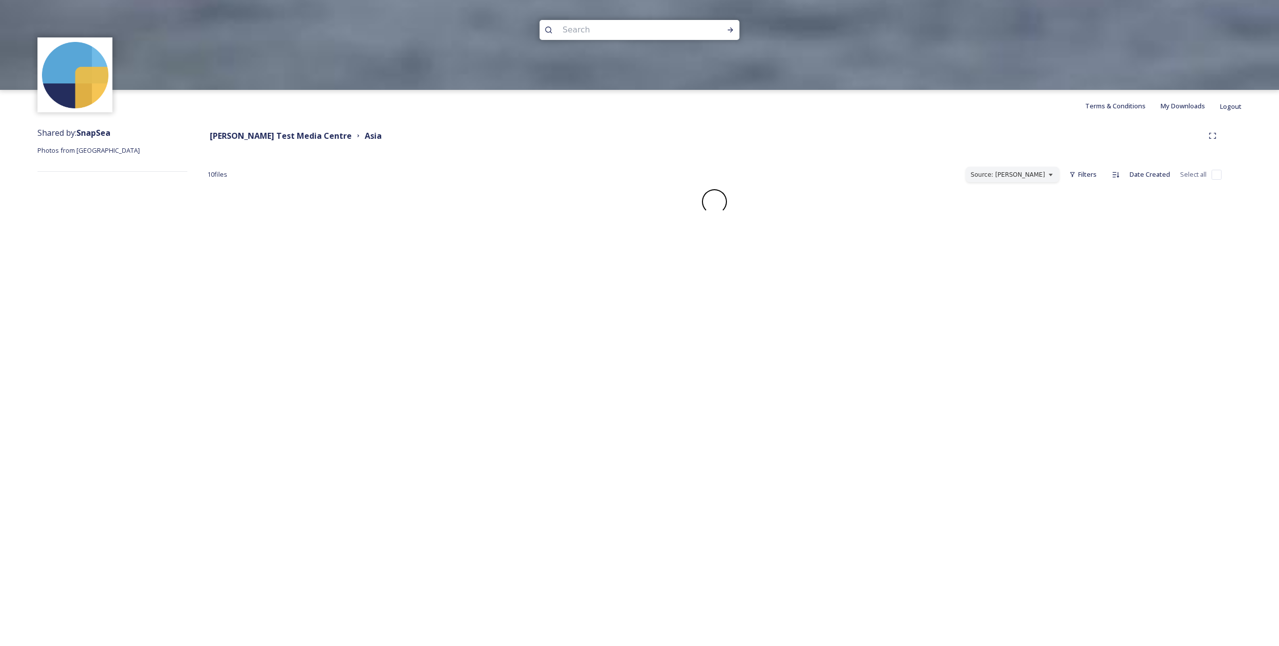
click at [925, 148] on div "[PERSON_NAME] Test Media Centre [GEOGRAPHIC_DATA] 10 file s Filters Source: [PE…" at bounding box center [714, 170] width 1054 height 97
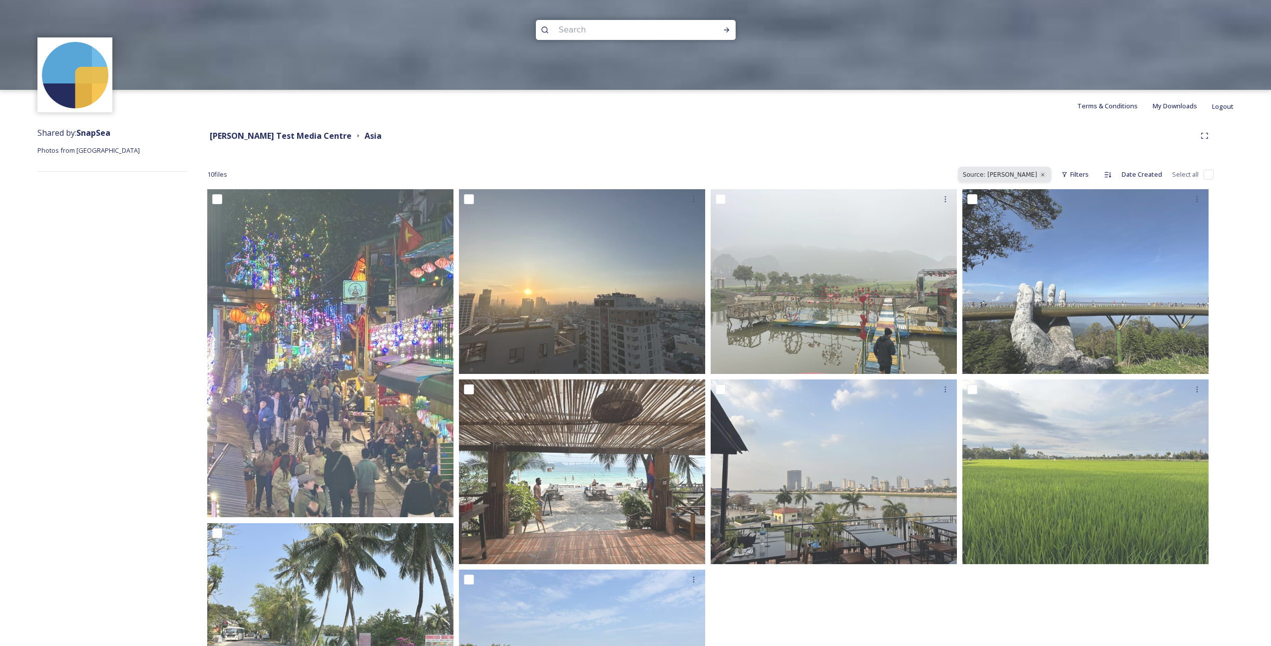
click at [1022, 167] on button "Source: [PERSON_NAME]" at bounding box center [1004, 174] width 93 height 15
click at [1047, 144] on div "[PERSON_NAME] Test Media Centre [GEOGRAPHIC_DATA]" at bounding box center [710, 136] width 1007 height 18
click at [1044, 175] on icon at bounding box center [1043, 174] width 3 height 3
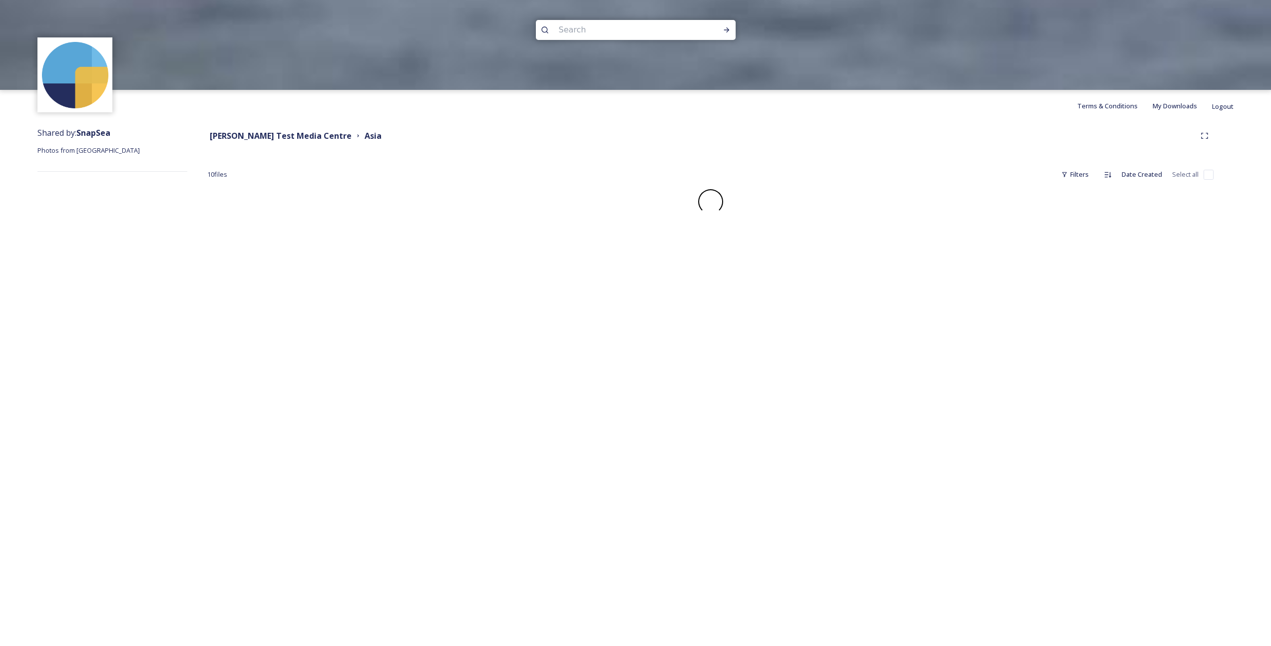
click at [1076, 144] on div "[PERSON_NAME] Test Media Centre [GEOGRAPHIC_DATA]" at bounding box center [710, 136] width 1007 height 18
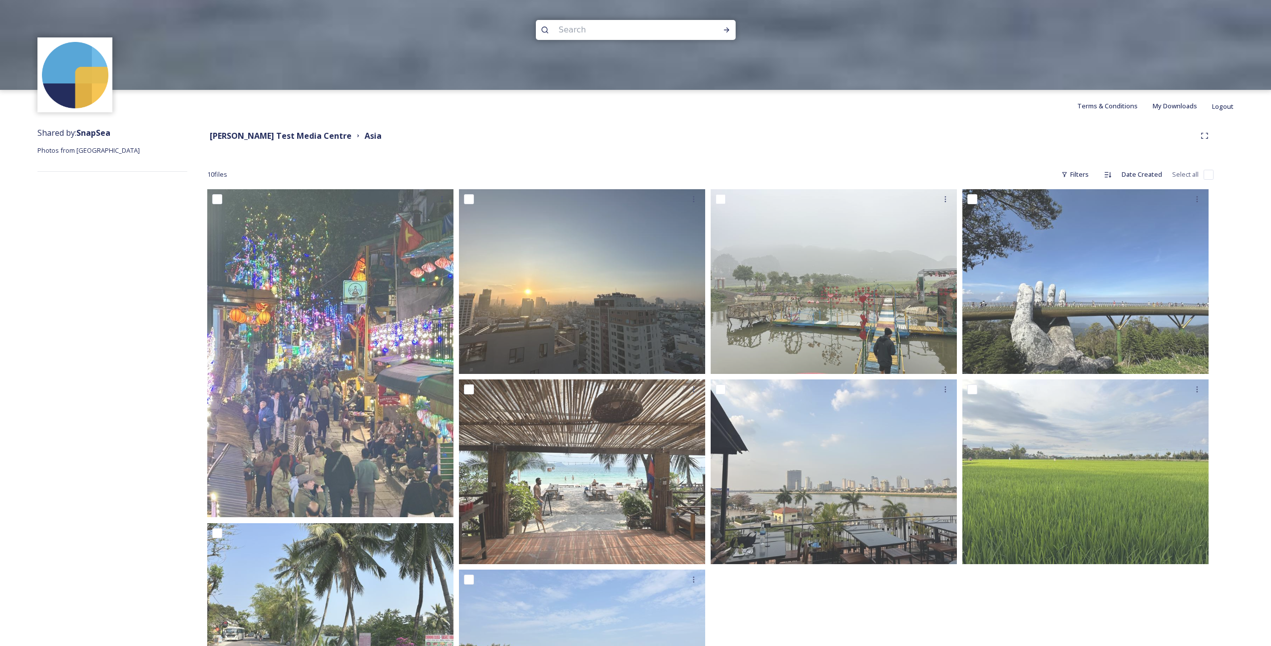
click at [888, 147] on div "[PERSON_NAME] Test Media Centre Asia 10 file s Filters Date Created Select all …" at bounding box center [710, 547] width 1047 height 850
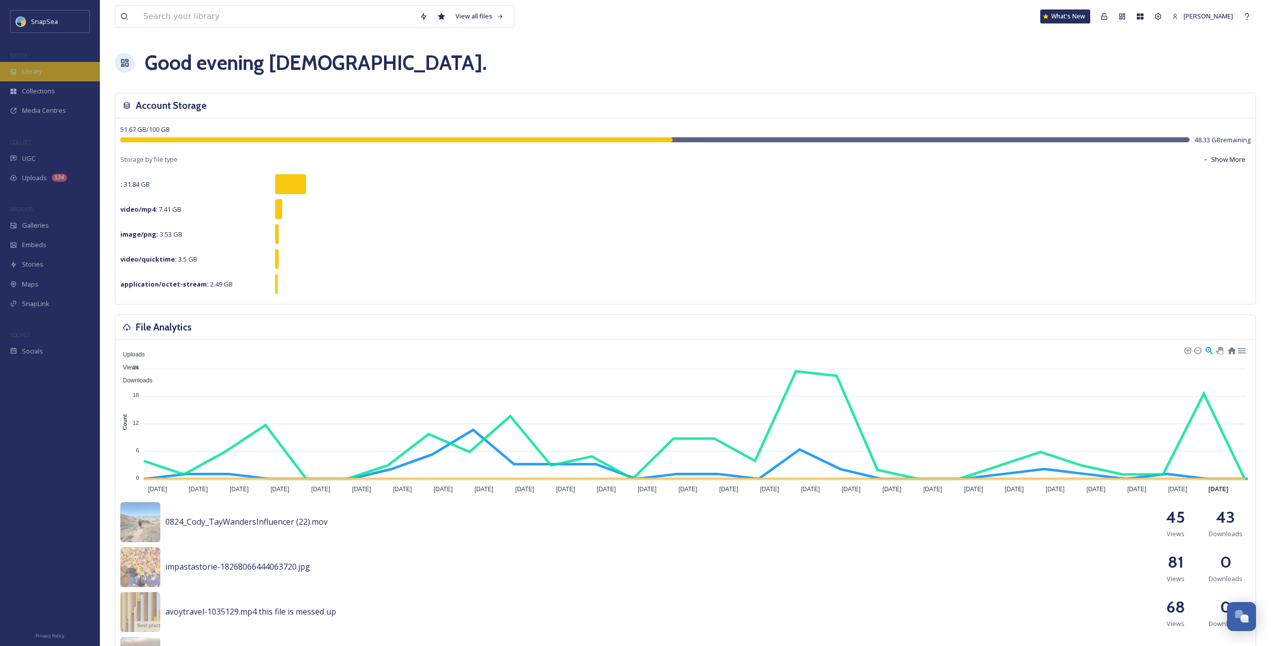
click at [39, 78] on div "Library" at bounding box center [50, 71] width 100 height 19
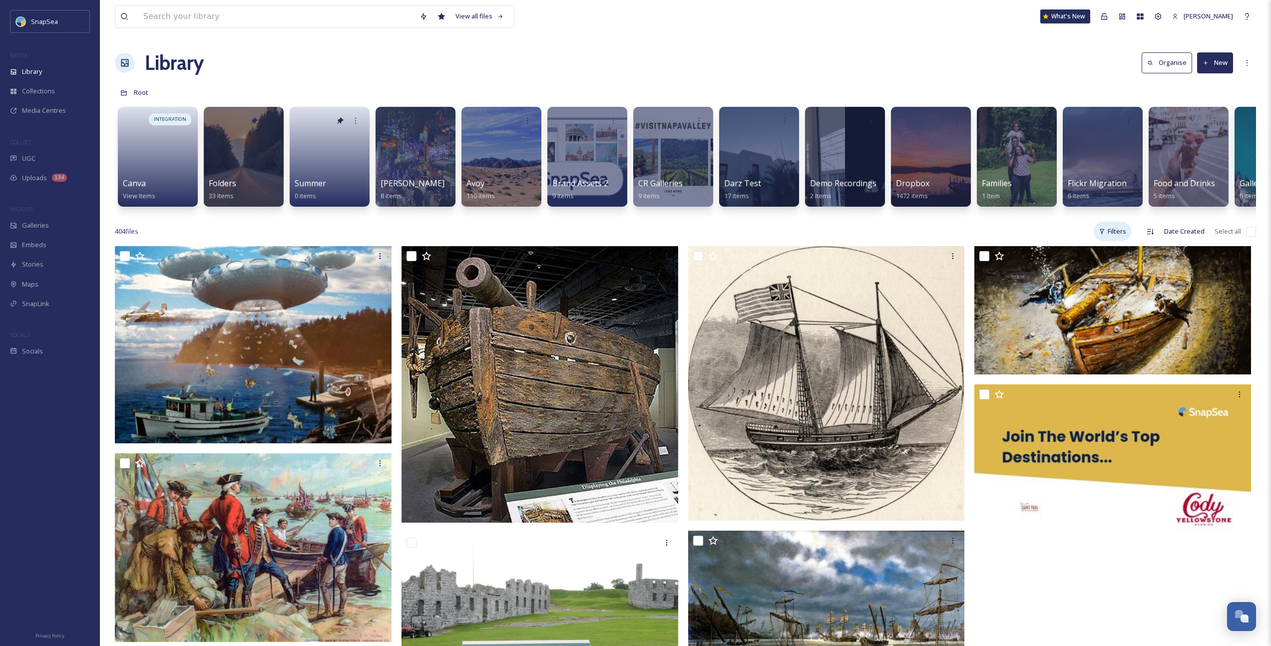
click at [755, 234] on icon at bounding box center [1102, 231] width 4 height 5
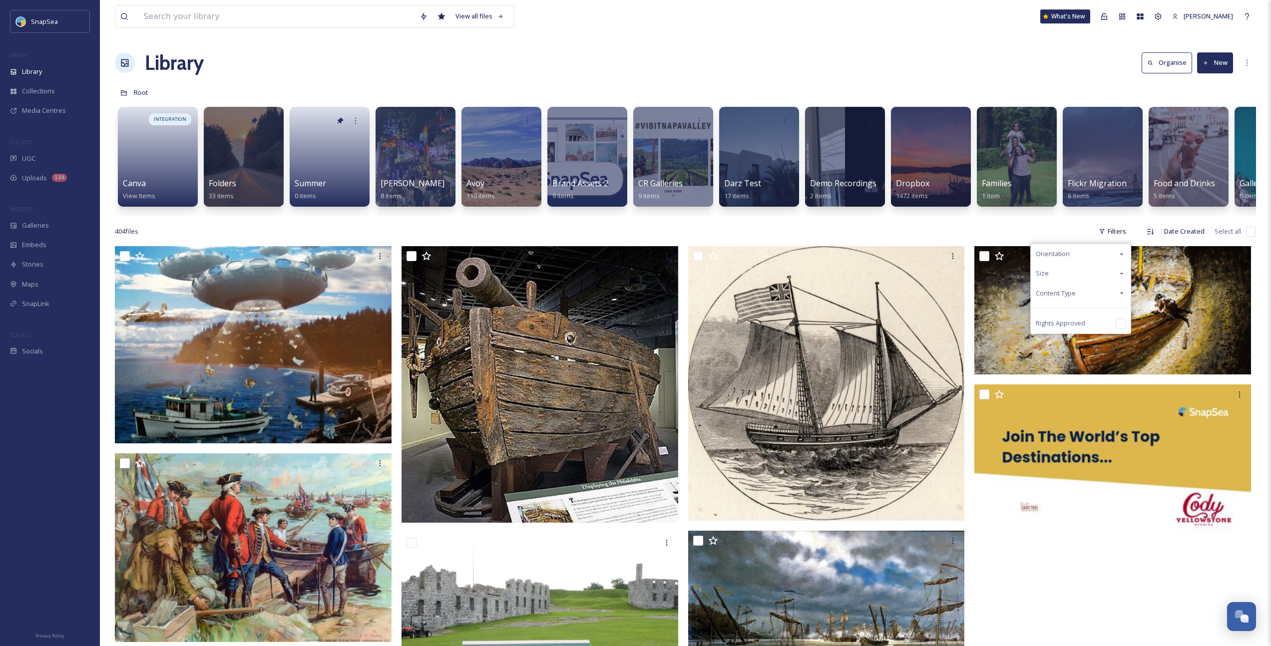
click at [755, 264] on div "Orientation" at bounding box center [1081, 253] width 100 height 19
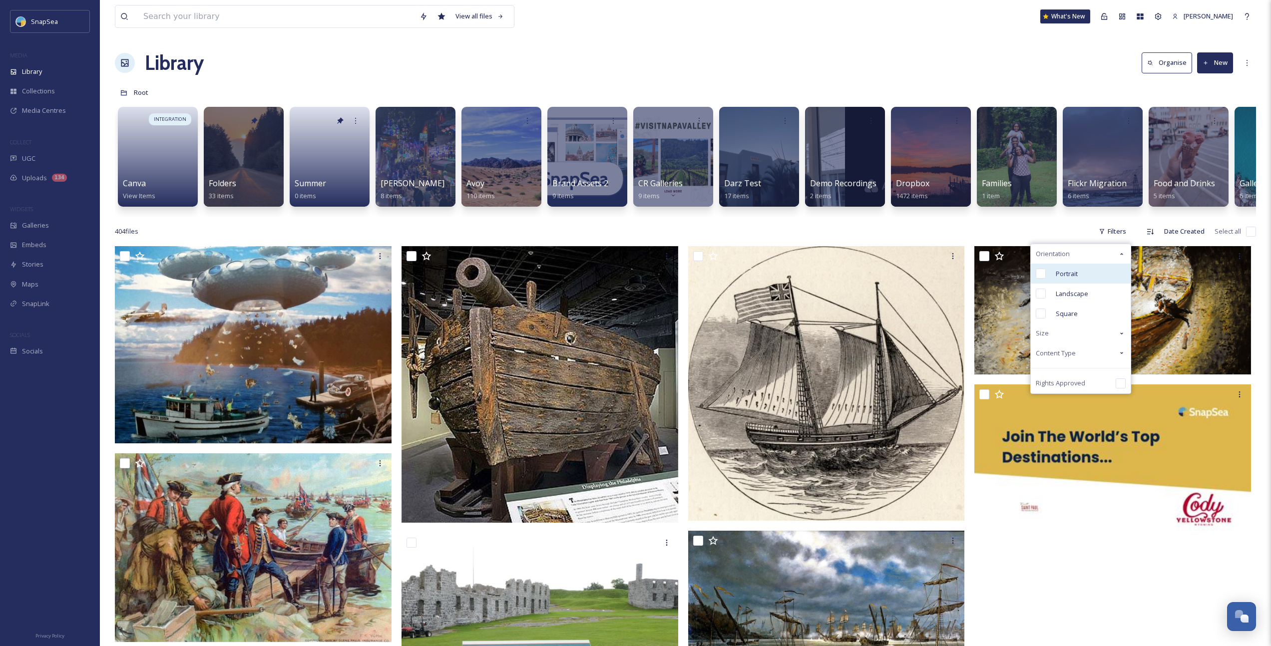
click at [755, 282] on div "Portrait" at bounding box center [1081, 274] width 100 height 20
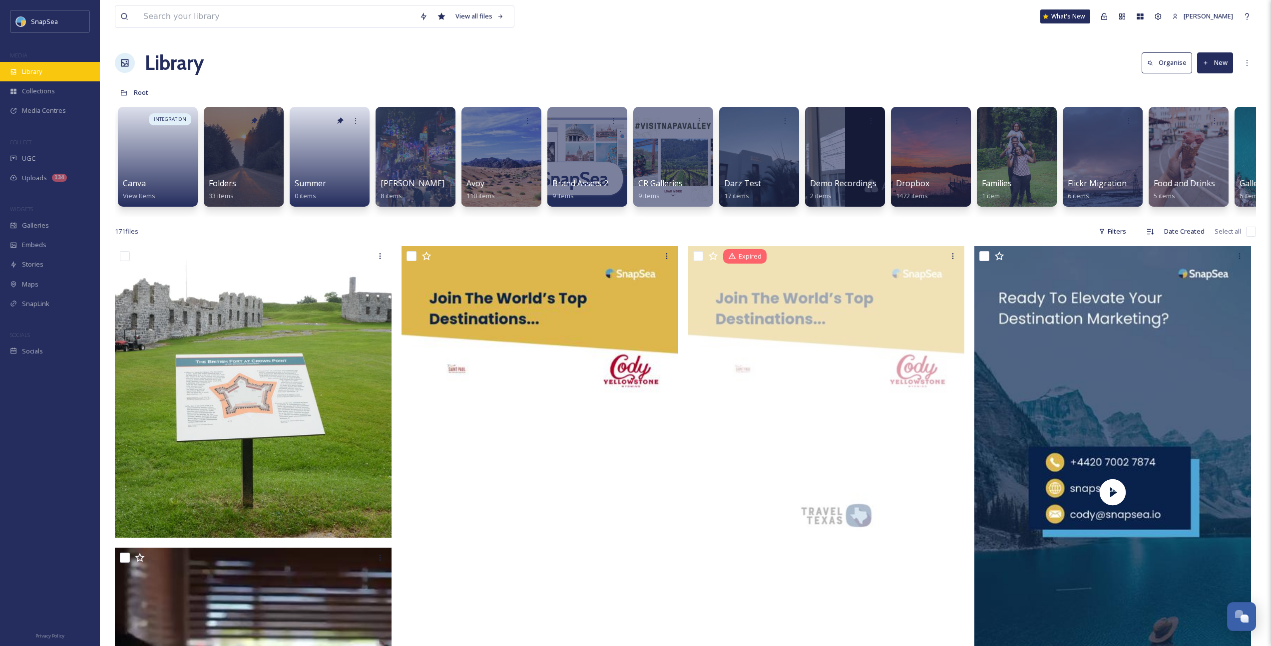
click at [39, 77] on div "Library" at bounding box center [50, 71] width 100 height 19
